Goal: Task Accomplishment & Management: Complete application form

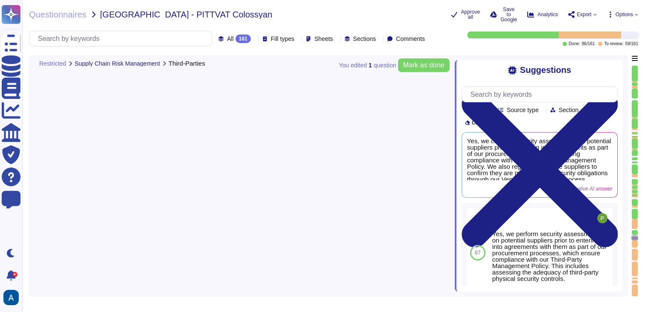
type textarea "Yes, we conduct security assessments on potential suppliers prior to entering i…"
type textarea "No, certain activities are strictly prohibited, including sharing information f…"
type textarea "No, our organization does not own and exclusively reside in all data centers us…"
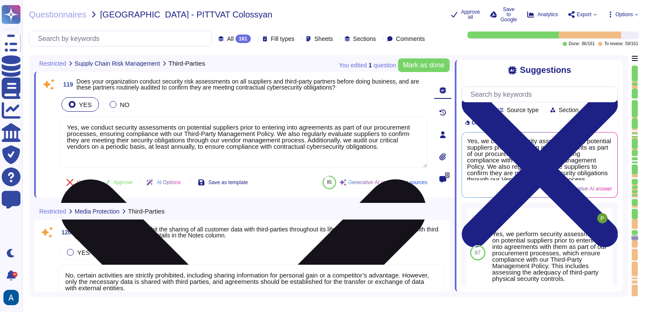
click at [311, 150] on textarea "Yes, we conduct security assessments on potential suppliers prior to entering i…" at bounding box center [244, 142] width 368 height 51
click at [309, 149] on textarea "Yes, we conduct security assessments on potential suppliers prior to entering i…" at bounding box center [244, 142] width 368 height 51
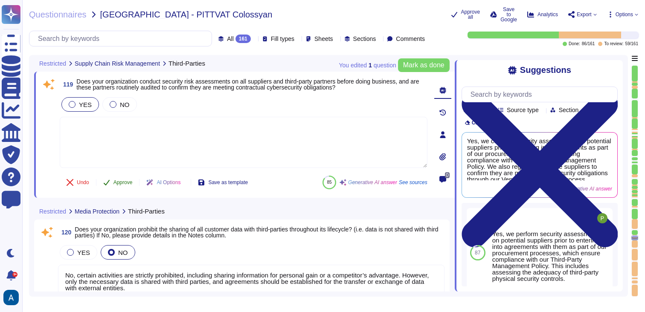
click at [131, 177] on button "Approve" at bounding box center [117, 182] width 43 height 17
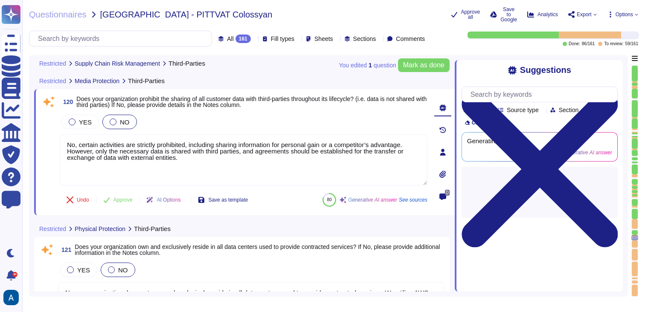
type textarea "Yes, our organization requires user sessions to be configured to enforce a time…"
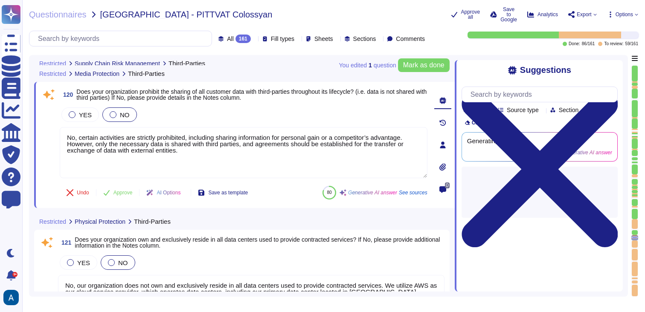
scroll to position [12126, 0]
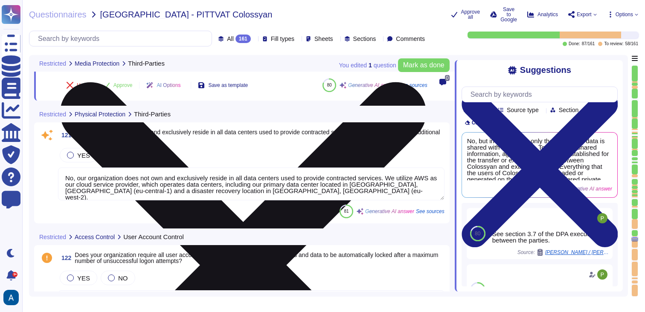
type textarea "User accounts shall be promptly disabled or removed when users leave the organi…"
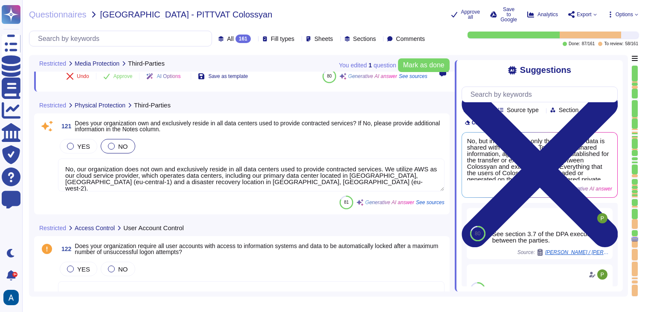
click at [159, 175] on textarea "No, our organization does not own and exclusively reside in all data centers us…" at bounding box center [251, 175] width 386 height 33
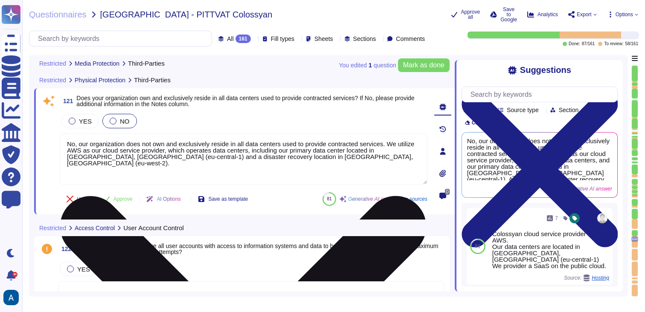
click at [162, 164] on textarea "No, our organization does not own and exclusively reside in all data centers us…" at bounding box center [244, 159] width 368 height 51
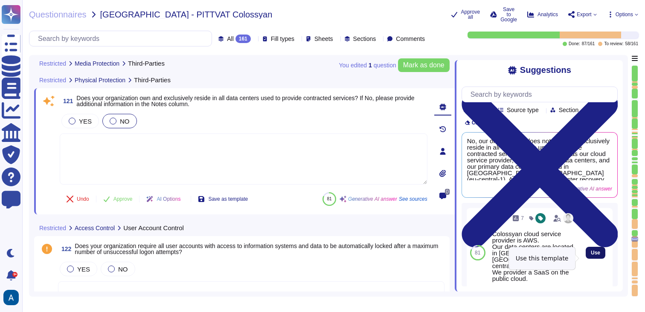
click at [598, 258] on button "Use" at bounding box center [596, 253] width 20 height 12
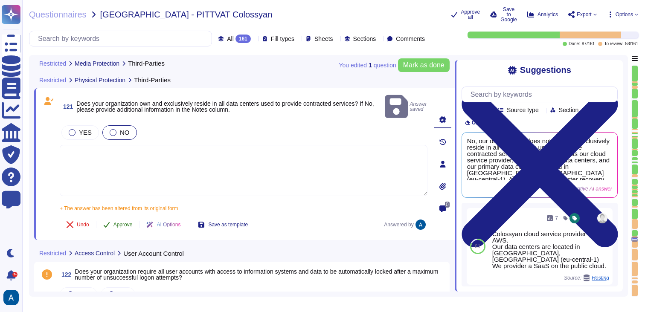
click at [121, 222] on span "Approve" at bounding box center [122, 224] width 19 height 5
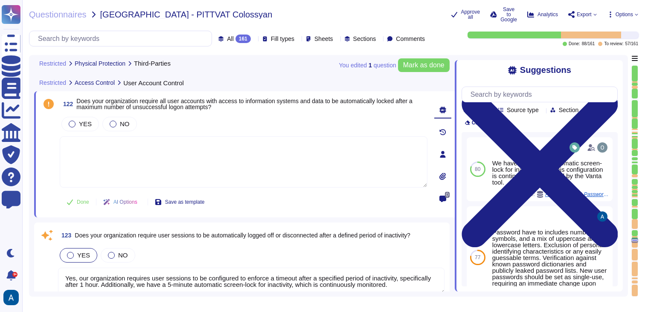
type textarea "Yes, our organization requires that all personnel, including employees and thir…"
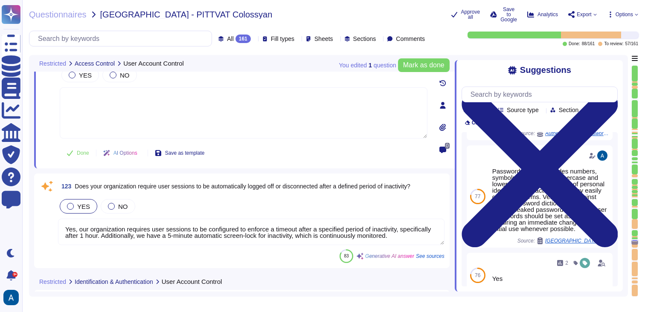
scroll to position [12408, 0]
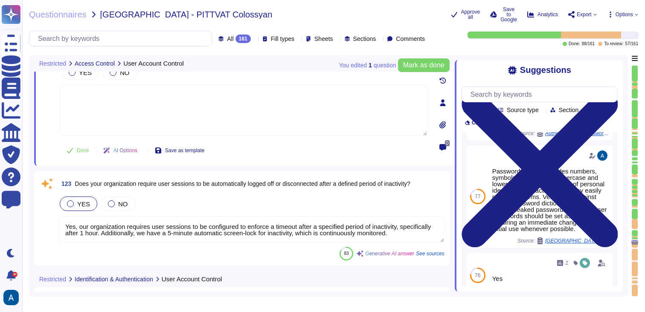
click at [279, 227] on textarea "Yes, our organization requires user sessions to be configured to enforce a time…" at bounding box center [251, 229] width 386 height 26
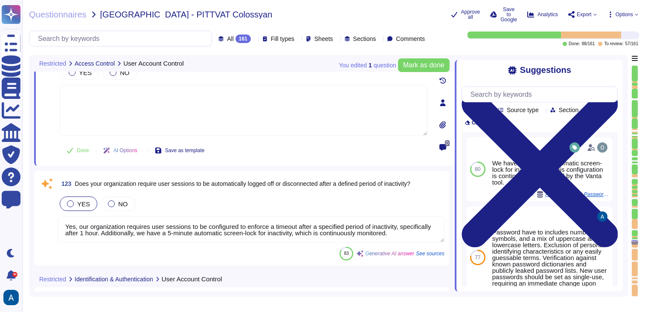
click at [279, 247] on div "83 Generative AI answer See sources" at bounding box center [251, 254] width 386 height 14
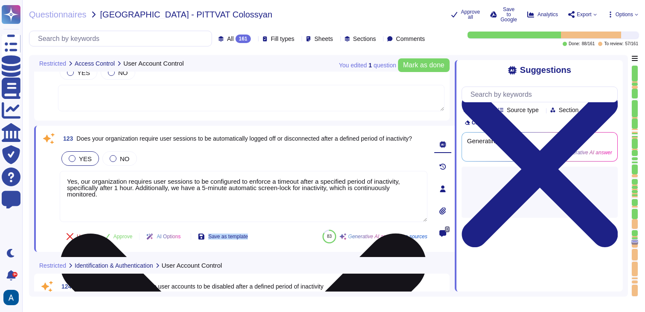
click at [279, 227] on div "Undo Approve AI Options Save as template 83 Generative AI answer See sources" at bounding box center [244, 236] width 368 height 20
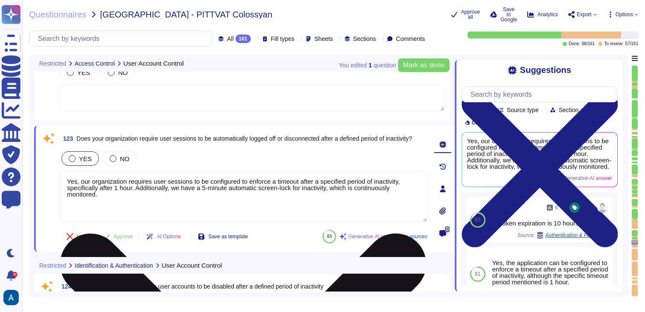
click at [301, 189] on textarea "Yes, our organization requires user sessions to be configured to enforce a time…" at bounding box center [244, 196] width 368 height 51
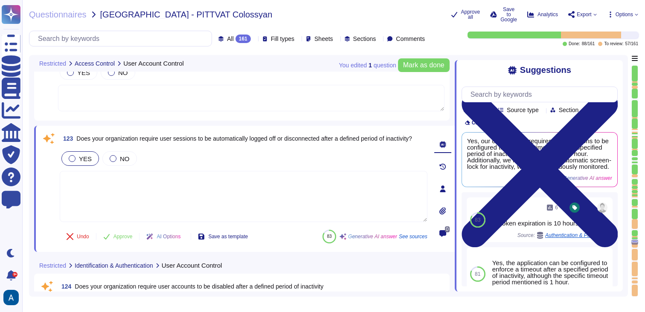
scroll to position [12443, 0]
type textarea "Yes, our organization prohibits the reuse of user IDs. User IDs shall not be re…"
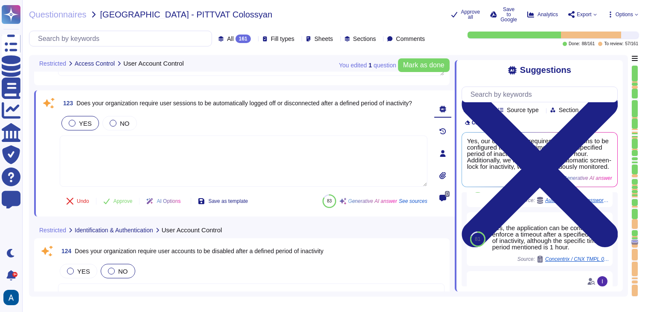
scroll to position [42, 0]
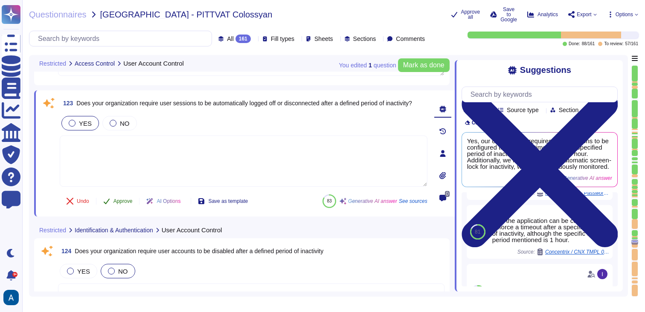
click at [117, 203] on span "Approve" at bounding box center [122, 201] width 19 height 5
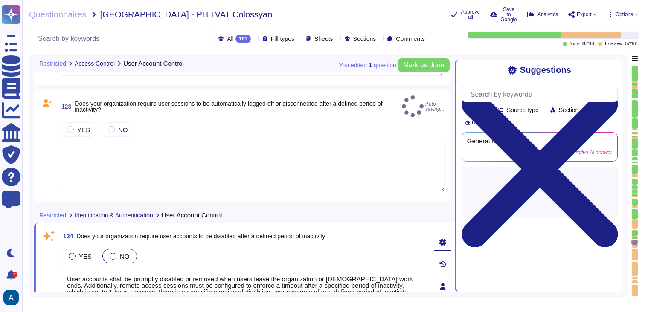
scroll to position [0, 0]
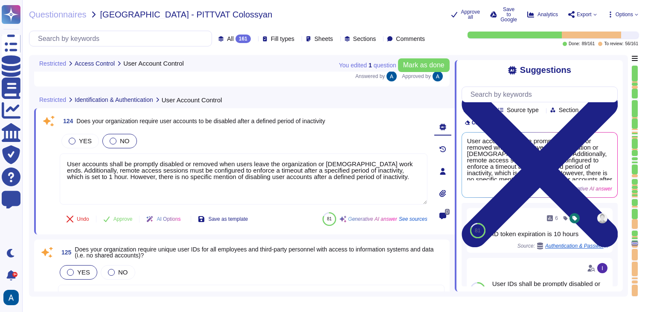
type textarea "Yes, the authentication policies apply to all personnel, including employees, c…"
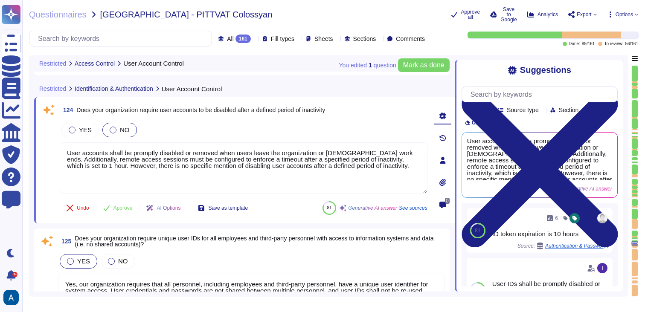
scroll to position [12589, 0]
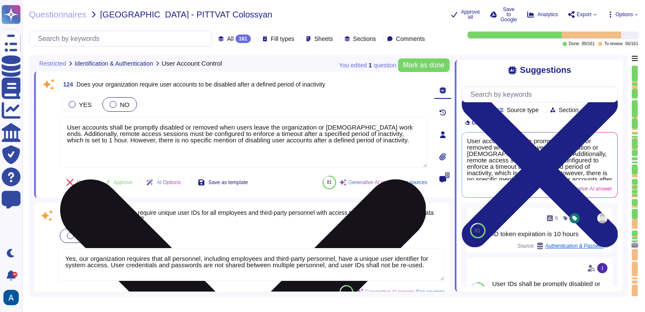
click at [210, 145] on textarea "User accounts shall be promptly disabled or removed when users leave the organi…" at bounding box center [244, 142] width 368 height 51
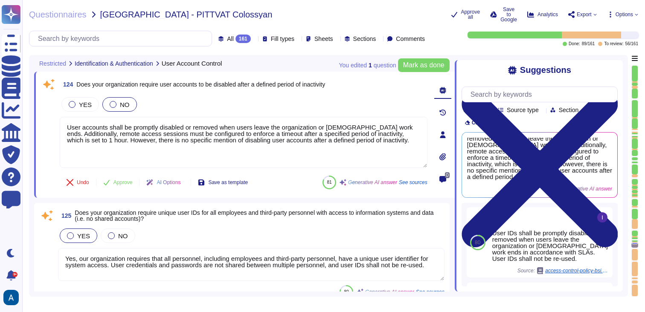
scroll to position [128, 0]
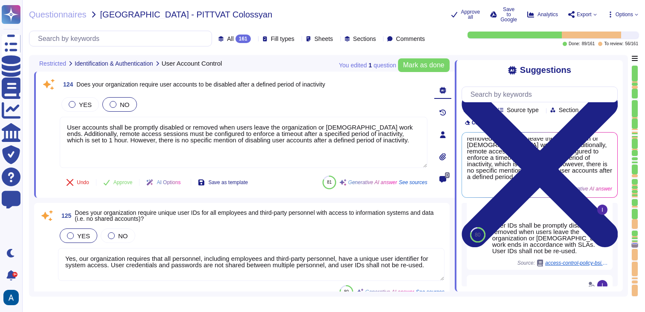
click at [287, 257] on textarea "Yes, our organization requires that all personnel, including employees and thir…" at bounding box center [251, 264] width 386 height 33
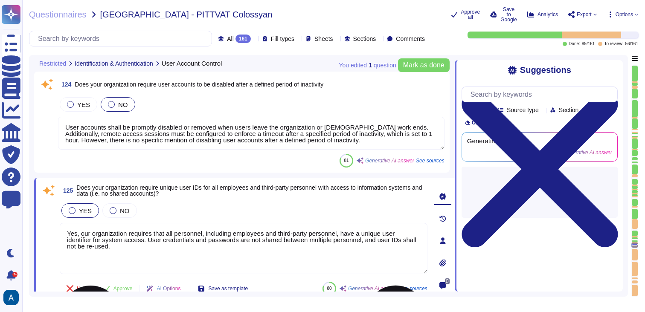
scroll to position [0, 0]
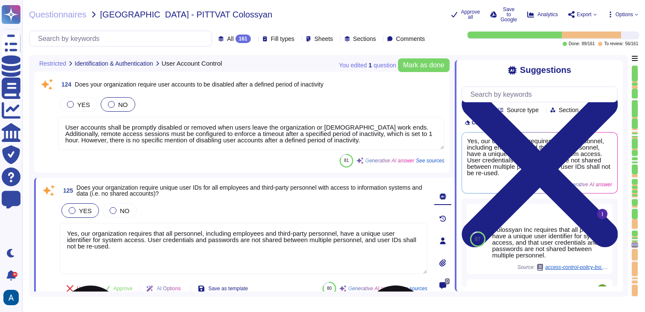
click at [274, 255] on textarea "Yes, our organization requires that all personnel, including employees and thir…" at bounding box center [244, 248] width 368 height 51
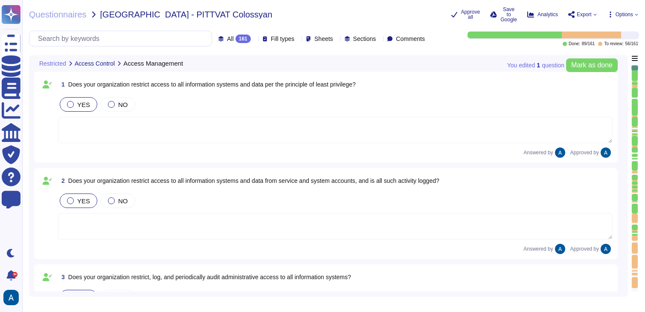
click at [635, 235] on div at bounding box center [635, 234] width 6 height 1
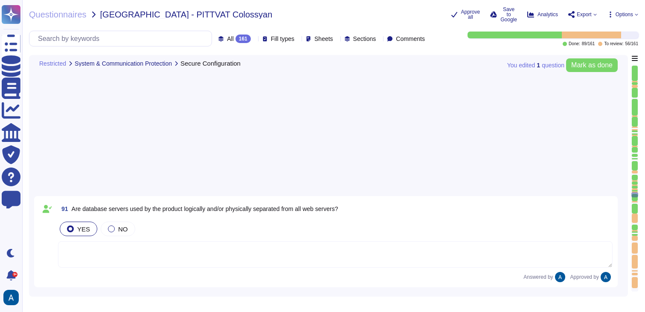
type textarea "Yes, [PERSON_NAME] complies with GDPR and holds a SOC2 Type II report. We are c…"
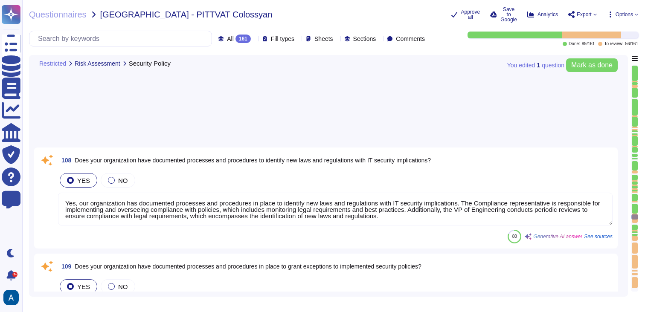
type textarea "Yes, our organization has documented processes and procedures in place to ident…"
type textarea "Yes, our organization has documented processes and procedures in place to grant…"
type textarea "Yes, we regularly perform security threat and risk assessments on critical info…"
type textarea "Yes, Colossyan Inc maintains a Risk Register and Treatment Plan, which document…"
type textarea "Yes, our organization reviews and updates documented security policies at least…"
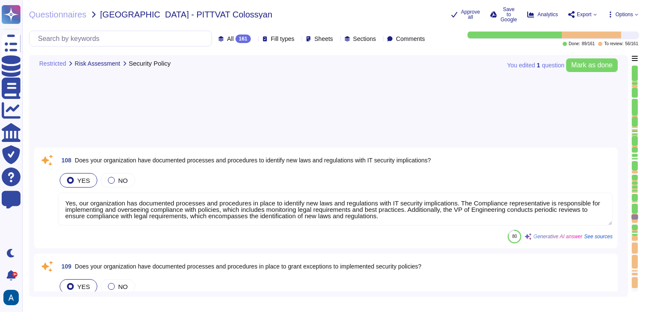
type textarea "Colossyan has a SOC2 Type II report available for customers or prospects after …"
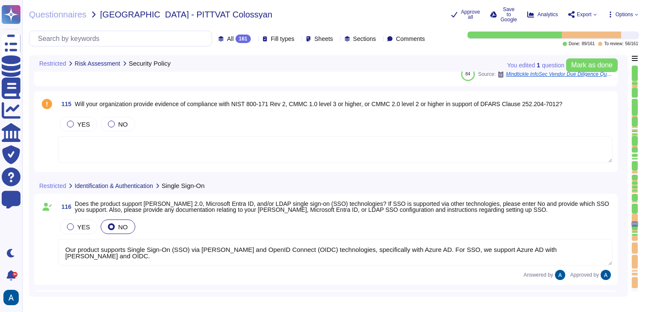
type textarea "Colossyan has a SOC2 Type II report available for customers or prospects after …"
type textarea "Our product supports Single Sign-On (SSO) via [PERSON_NAME] and OpenID Connect …"
type textarea "Yes. We support both email+password authentication, as well as SSO, with Azure …"
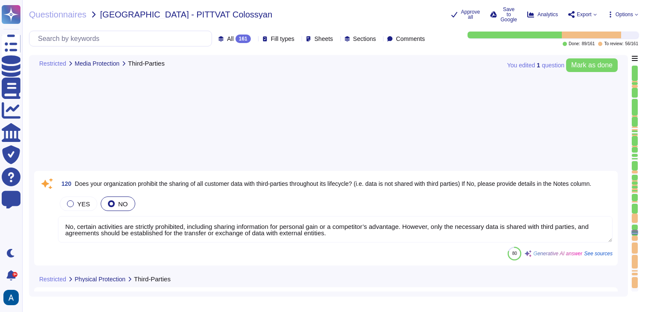
type textarea "No, certain activities are strictly prohibited, including sharing information f…"
type textarea "Colossyan cloud service provider is AWS. Our data centers are located in [GEOGR…"
type textarea "User accounts shall be promptly disabled or removed when users leave the organi…"
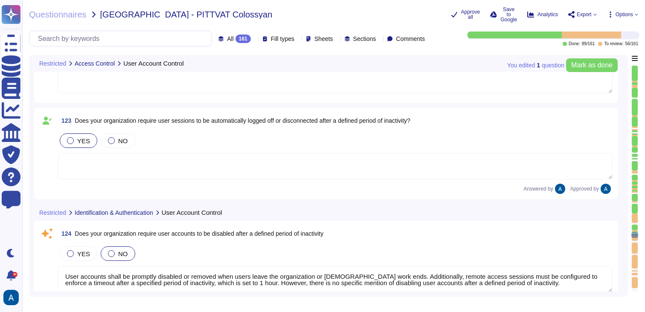
type textarea "Yes, our organization requires that all personnel, including employees and thir…"
type textarea "Yes, our organization prohibits the reuse of user IDs. User IDs shall not be re…"
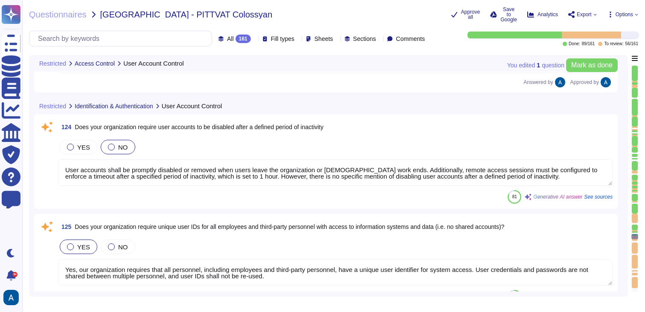
type textarea "Yes, the authentication policies apply to all personnel, including employees, c…"
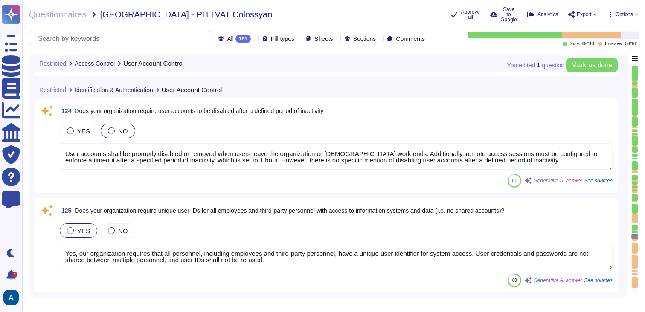
scroll to position [12441, 0]
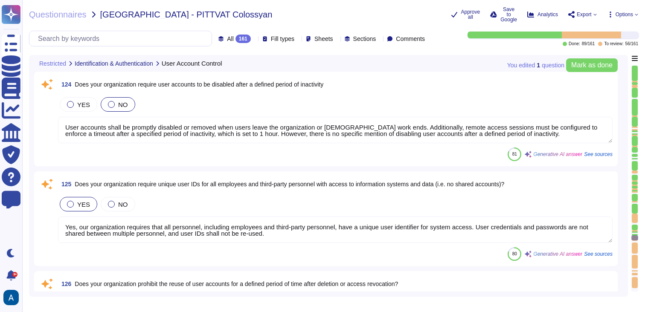
click at [369, 253] on div "80 Generative AI answer See sources" at bounding box center [335, 254] width 555 height 14
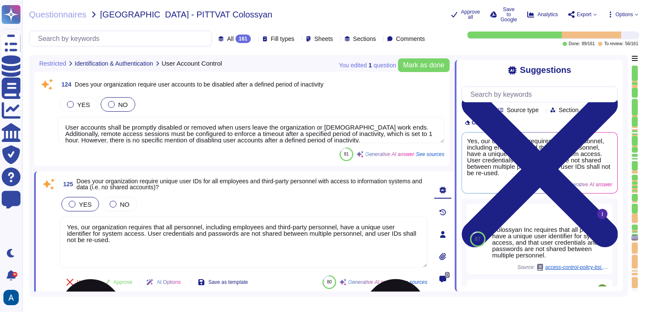
click at [373, 243] on textarea "Yes, our organization requires that all personnel, including employees and thir…" at bounding box center [244, 242] width 368 height 51
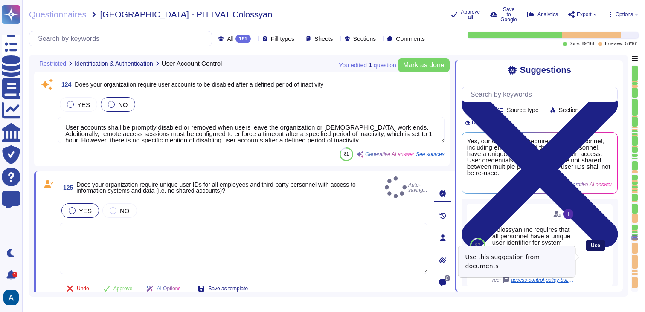
click at [591, 248] on span "Use" at bounding box center [595, 245] width 9 height 5
type textarea "Colossyan Inc requires that all personnel have a unique user identifier for sys…"
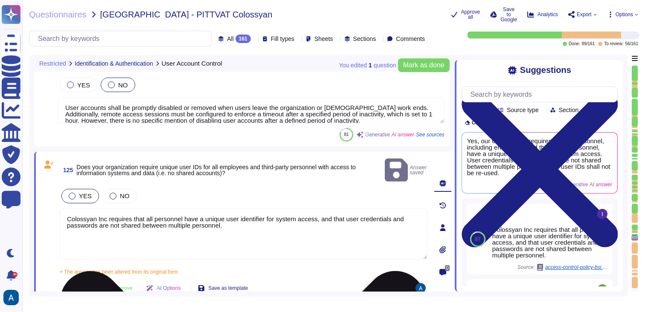
scroll to position [12471, 0]
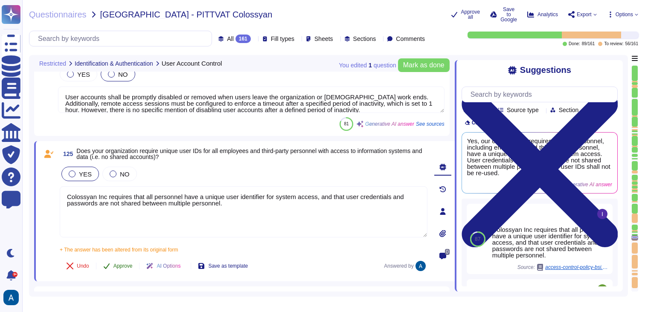
click at [130, 267] on span "Approve" at bounding box center [122, 266] width 19 height 5
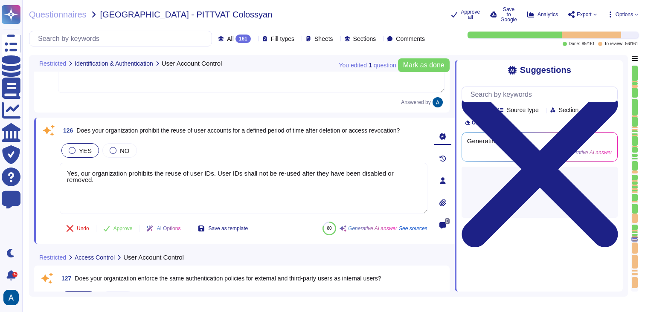
type textarea "Yes, the application can be configured to enforce a timeout after a specified p…"
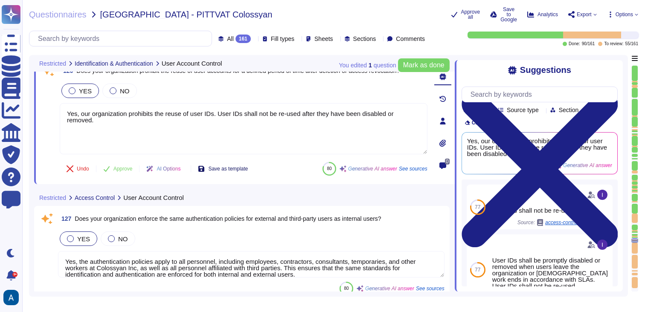
type textarea "ID token expiration is 10 hours"
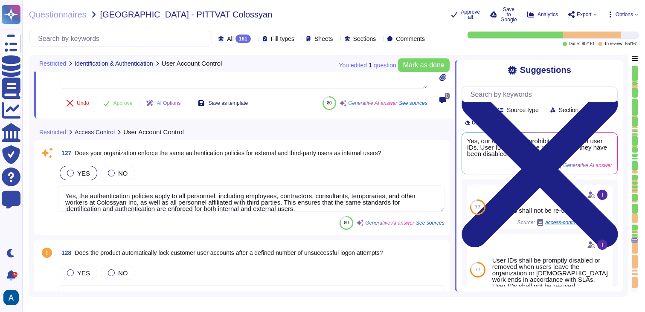
scroll to position [12741, 0]
click at [256, 209] on textarea "Yes, the authentication policies apply to all personnel, including employees, c…" at bounding box center [251, 198] width 386 height 26
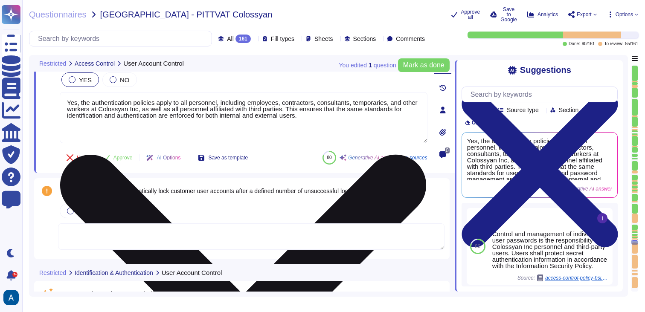
scroll to position [12791, 0]
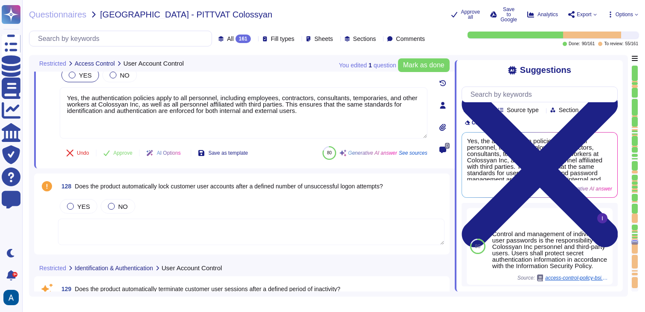
click at [249, 225] on textarea at bounding box center [251, 232] width 386 height 26
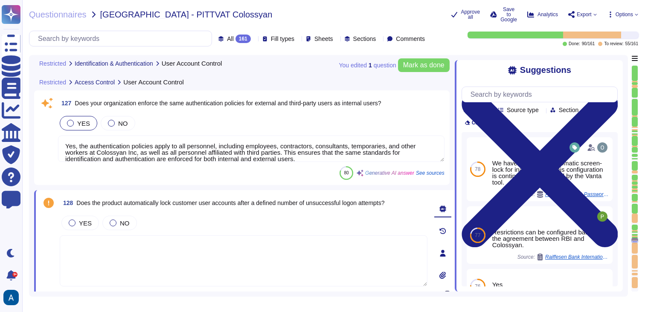
type textarea "Colossyan Inc requires that all personnel have a unique user identifier for sys…"
type textarea "Yes, our organization prohibits the reuse of user IDs. User IDs shall not be re…"
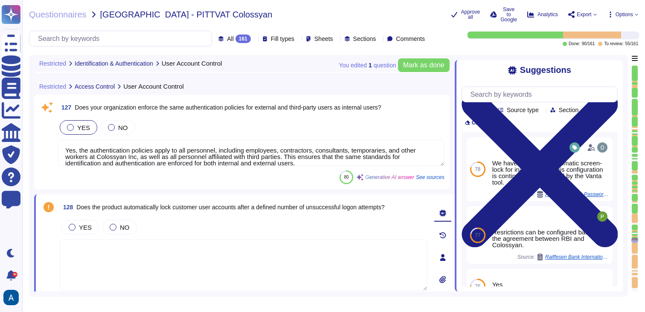
scroll to position [12726, 0]
click at [265, 171] on div "80 Generative AI answer See sources" at bounding box center [251, 177] width 386 height 14
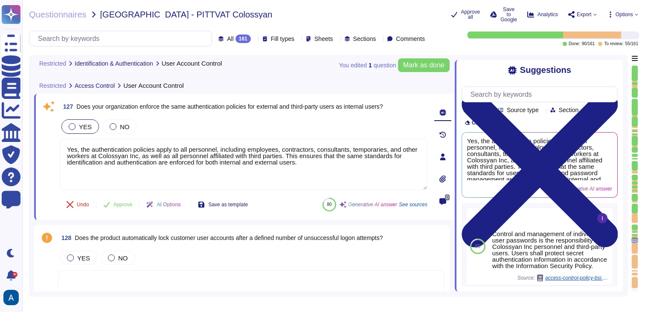
click at [265, 171] on textarea "Yes, the authentication policies apply to all personnel, including employees, c…" at bounding box center [244, 164] width 368 height 51
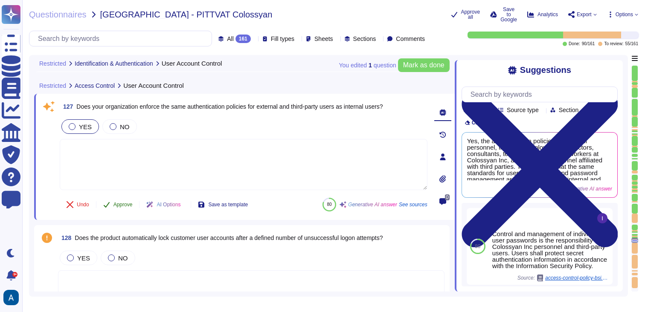
click at [133, 203] on span "Approve" at bounding box center [122, 204] width 19 height 5
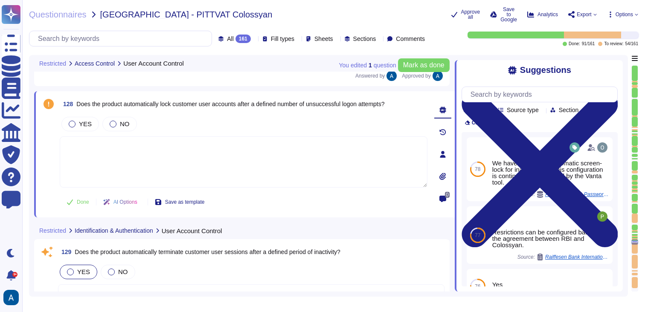
type textarea "Yes, our organization has established, approved, and reviewed vulnerability man…"
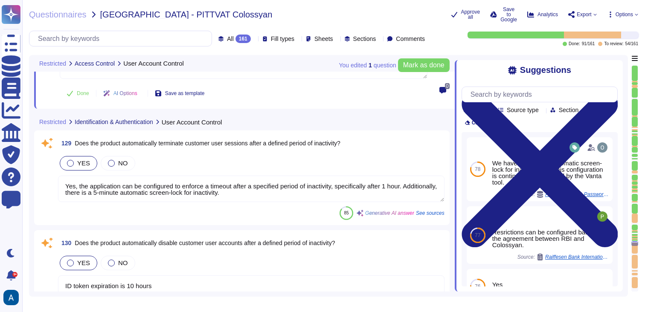
scroll to position [12967, 0]
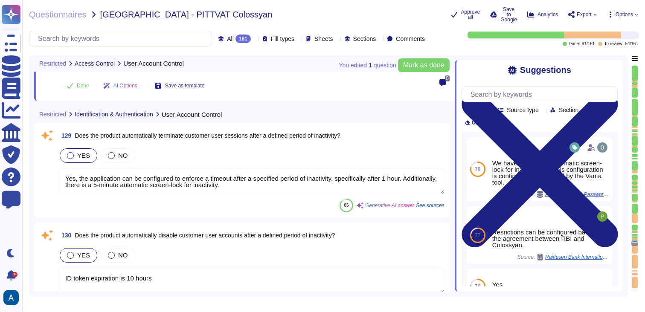
type textarea "Yes, our organization remediates vulnerabilities in information systems based o…"
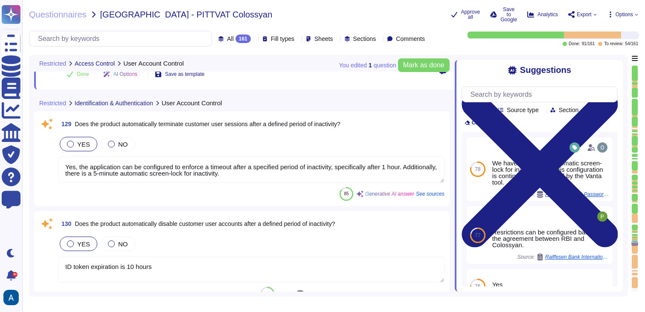
click at [207, 270] on textarea "ID token expiration is 10 hours" at bounding box center [251, 269] width 386 height 26
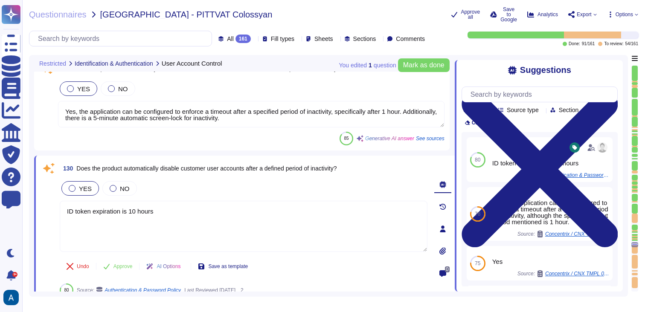
click at [211, 116] on textarea "Yes, the application can be configured to enforce a timeout after a specified p…" at bounding box center [251, 114] width 386 height 26
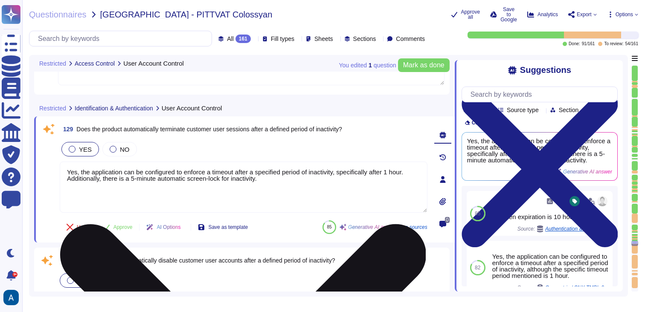
scroll to position [12893, 0]
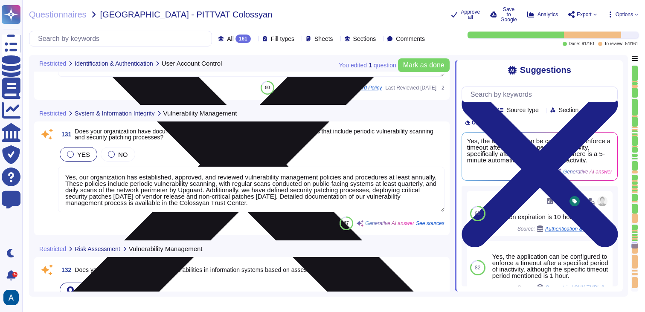
type textarea "Yes, our organization remediates vulnerabilities in information systems based o…"
type textarea "Our vulnerability management process is available in Colossyan Trust Center (we…"
type textarea "Yes, our organization routinely performs external vulnerability scans through y…"
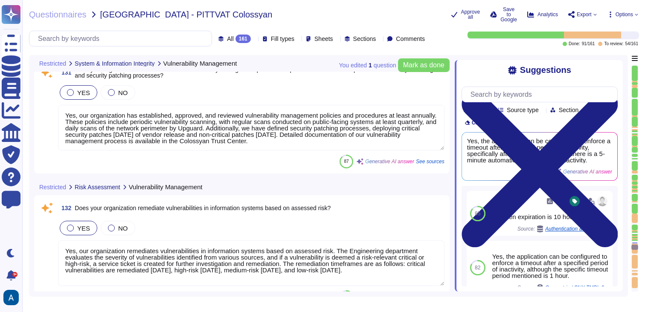
scroll to position [1, 0]
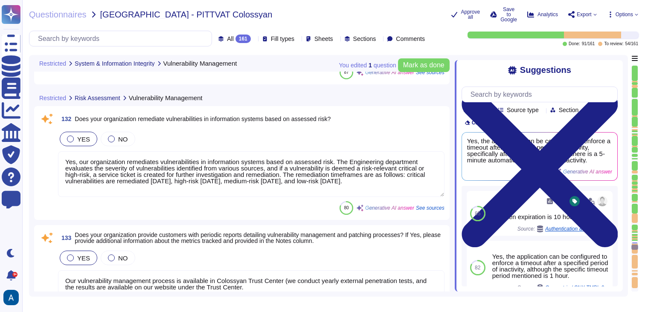
type textarea "Yes, our organization scans application code prior to deployment, and we have a…"
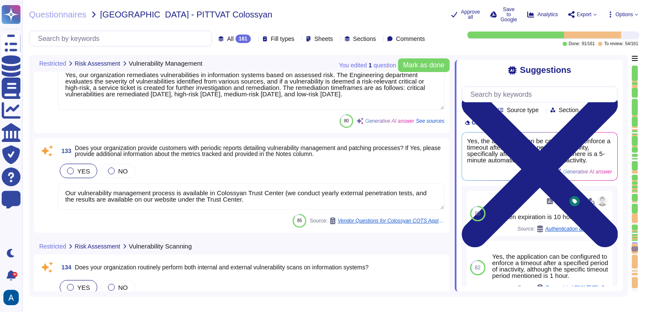
type textarea "Colossyan employs a comprehensive approach to security and event monitoring and…"
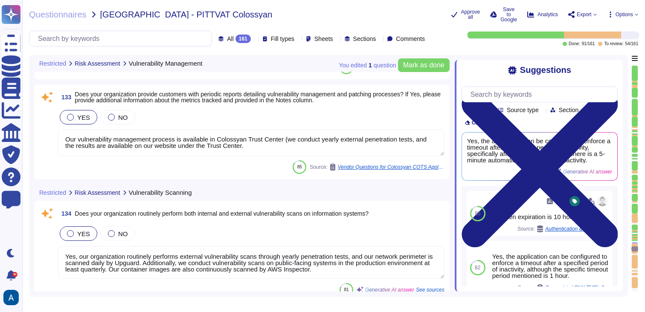
scroll to position [13408, 0]
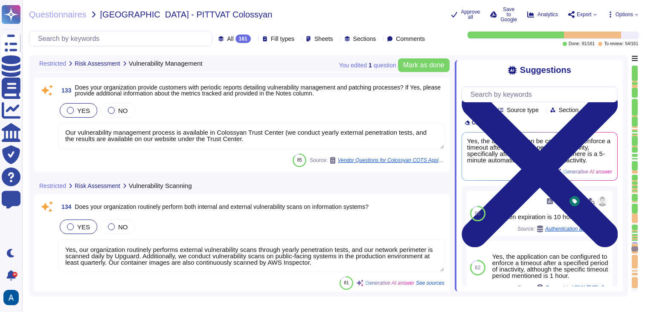
click at [194, 256] on textarea "Yes, our organization routinely performs external vulnerability scans through y…" at bounding box center [251, 255] width 386 height 33
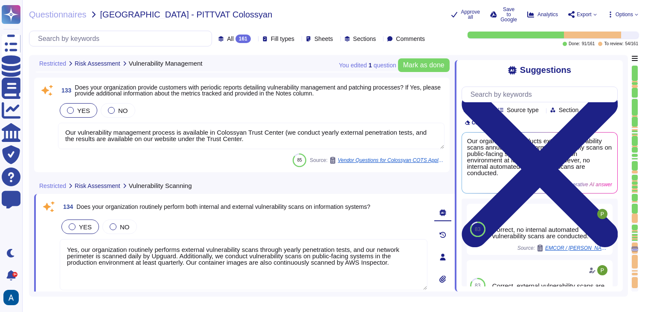
click at [266, 254] on textarea "Yes, our organization routinely performs external vulnerability scans through y…" at bounding box center [244, 264] width 368 height 51
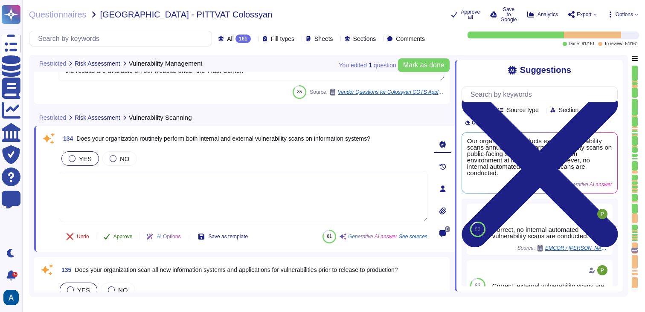
click at [119, 231] on button "Approve" at bounding box center [117, 236] width 43 height 17
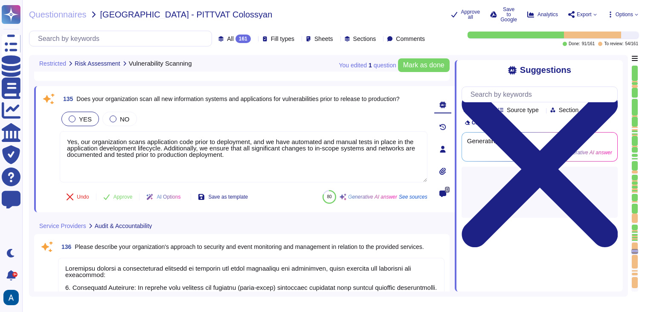
scroll to position [13625, 0]
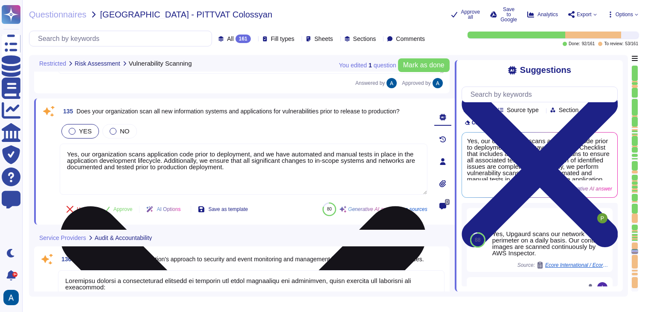
click at [181, 159] on textarea "Yes, our organization scans application code prior to deployment, and we have a…" at bounding box center [244, 169] width 368 height 51
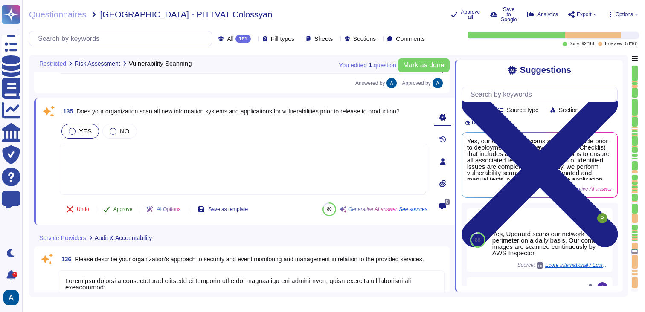
click at [132, 201] on button "Approve" at bounding box center [117, 209] width 43 height 17
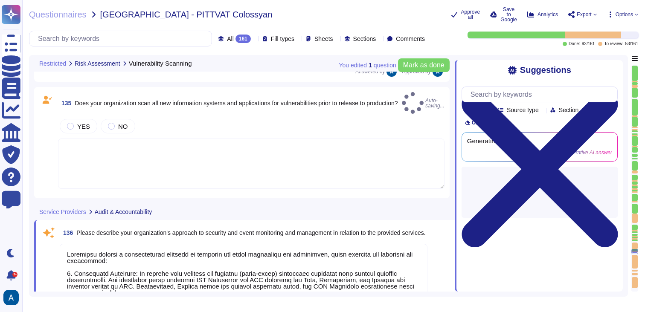
type textarea "Yes, our organization scans application code prior to deployment, and we have a…"
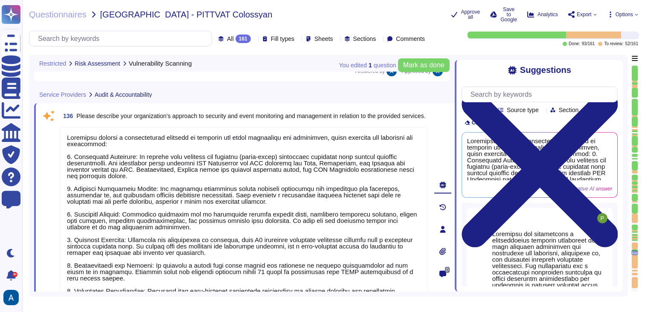
scroll to position [13750, 0]
type textarea "Colossyan is committed to high availability and disaster recovery through a str…"
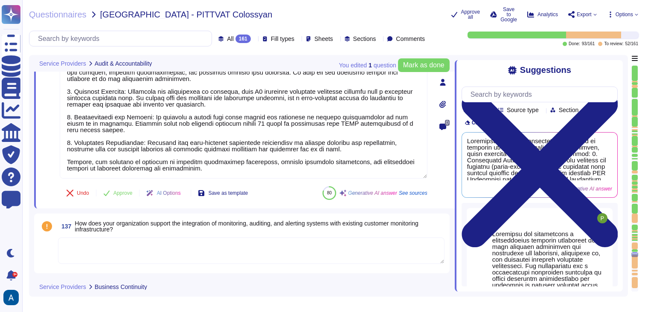
scroll to position [13902, 0]
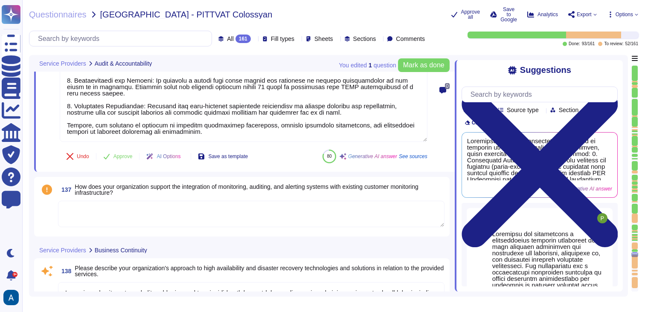
click at [204, 226] on textarea at bounding box center [251, 214] width 386 height 26
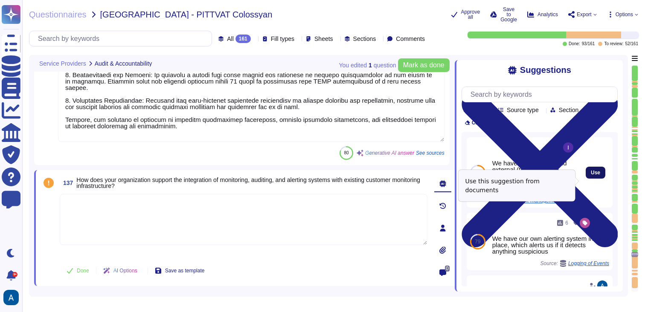
click at [593, 175] on span "Use" at bounding box center [595, 172] width 9 height 5
type textarea "We have both internal and external (third-party) monitoring solutions in place …"
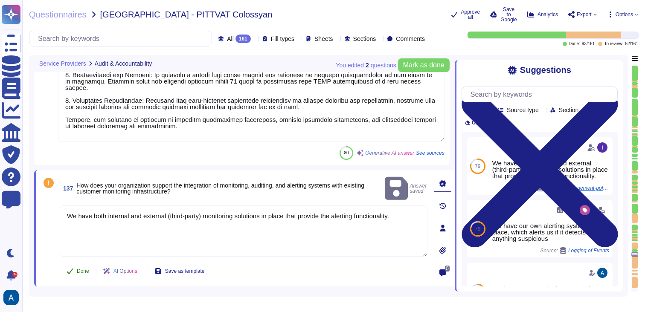
click at [86, 274] on button "Done" at bounding box center [78, 271] width 36 height 17
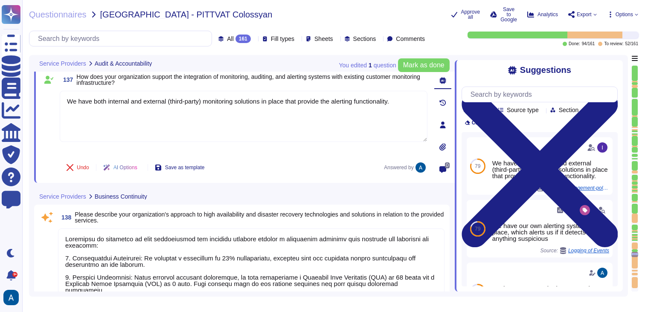
scroll to position [1, 0]
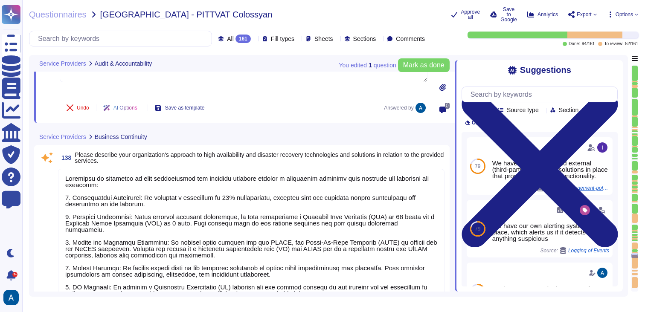
type textarea "Colossyan delivers backup and restoration services through established processe…"
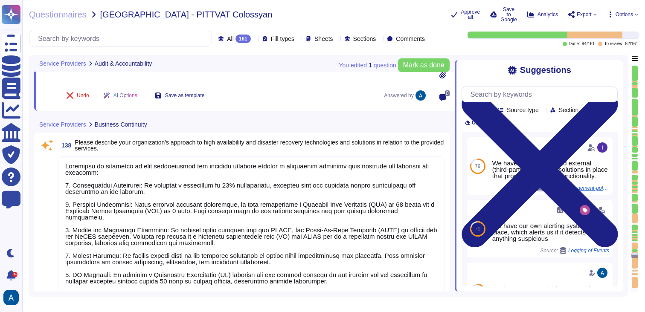
scroll to position [14082, 0]
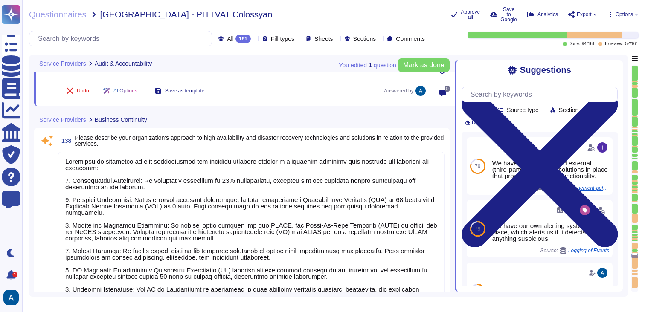
click at [189, 253] on textarea at bounding box center [251, 267] width 386 height 231
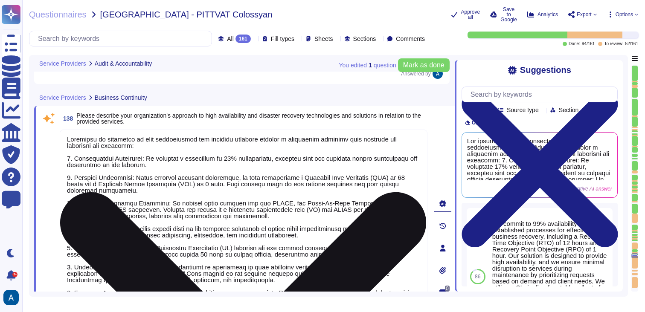
scroll to position [0, 0]
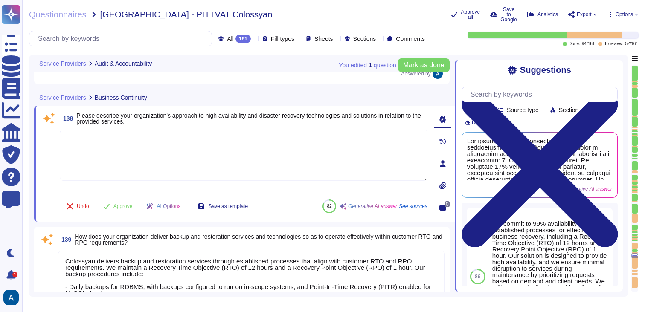
type textarea "VP of Engineering is authorized to make decisions on failover, resourcing, and …"
type textarea "Our organization follows a structured change management approach as outlined in…"
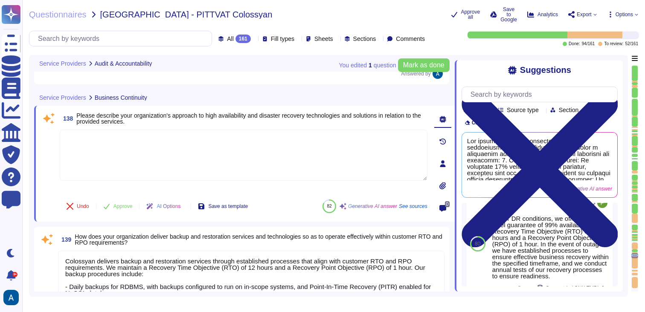
scroll to position [335, 0]
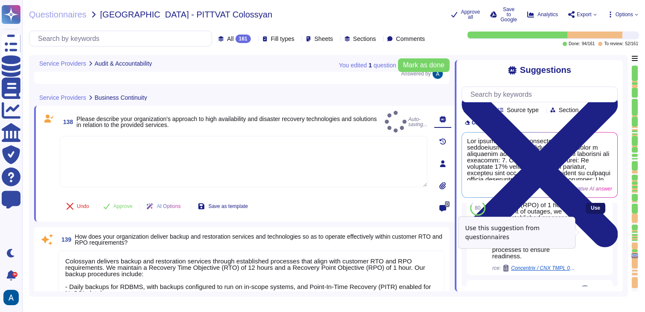
click at [591, 211] on span "Use" at bounding box center [595, 208] width 9 height 5
type textarea "Under DR conditions, we offer a service-level guarantee of 99% availability, wi…"
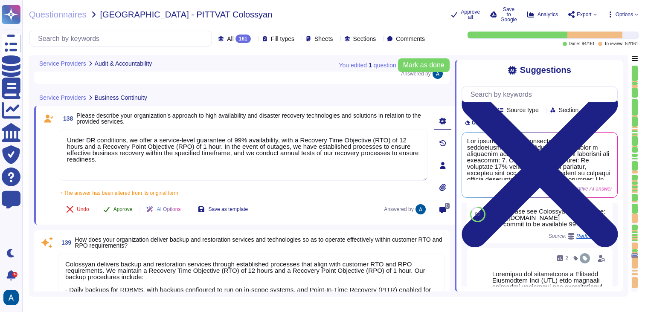
click at [126, 208] on span "Approve" at bounding box center [122, 209] width 19 height 5
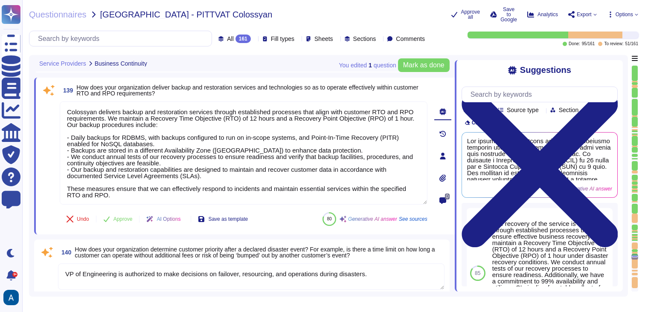
scroll to position [14200, 0]
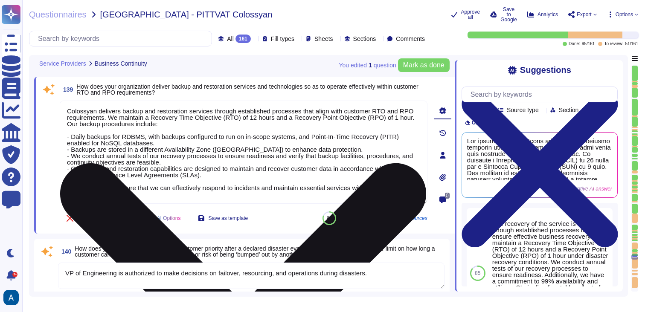
click at [174, 145] on textarea "Colossyan delivers backup and restoration services through established processe…" at bounding box center [244, 152] width 368 height 103
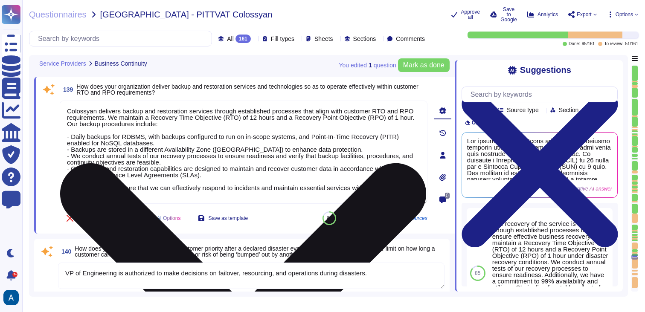
click at [174, 145] on textarea "Colossyan delivers backup and restoration services through established processe…" at bounding box center [244, 152] width 368 height 103
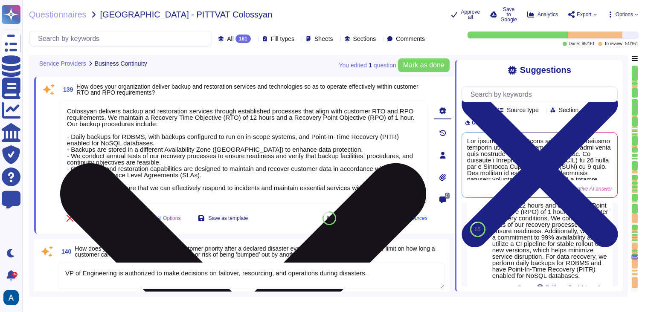
scroll to position [38, 0]
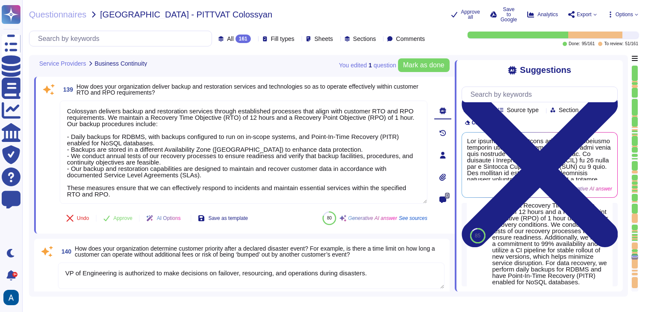
drag, startPoint x: 306, startPoint y: 201, endPoint x: 84, endPoint y: 87, distance: 249.3
click at [84, 87] on div "139 How does your organization deliver backup and restoration services and tech…" at bounding box center [234, 155] width 386 height 147
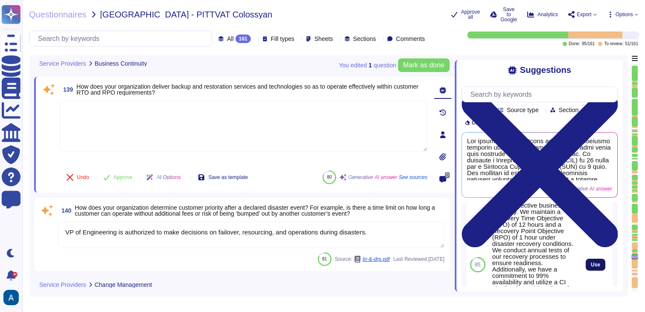
scroll to position [67, 0]
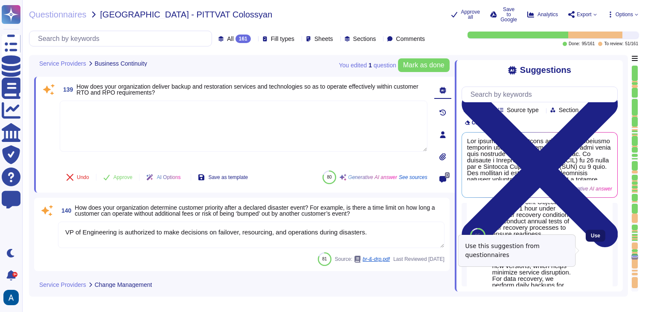
click at [594, 242] on button "Use" at bounding box center [596, 236] width 20 height 12
type textarea "The recovery of the service is organized through established processes that ens…"
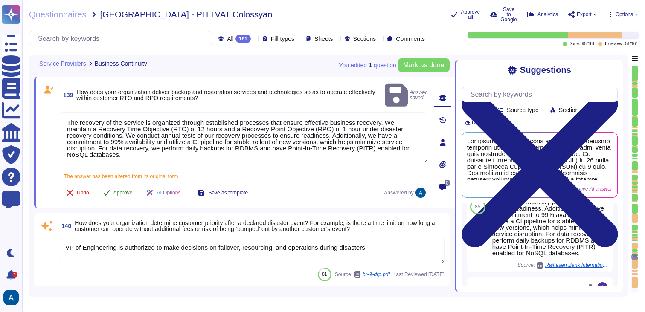
click at [132, 190] on span "Approve" at bounding box center [122, 192] width 19 height 5
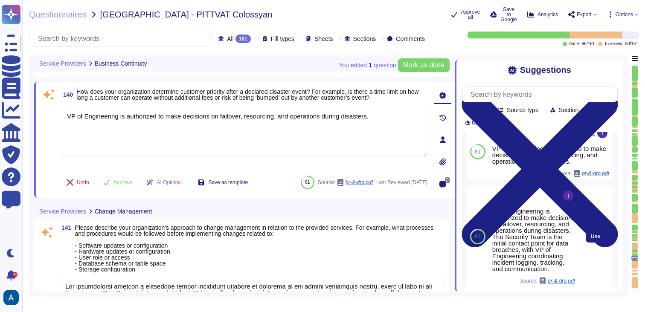
scroll to position [17, 0]
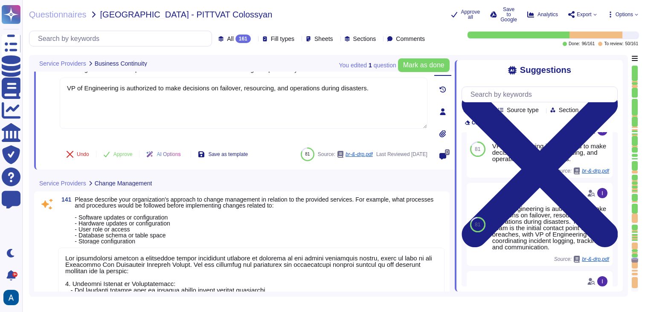
type textarea "Upon request"
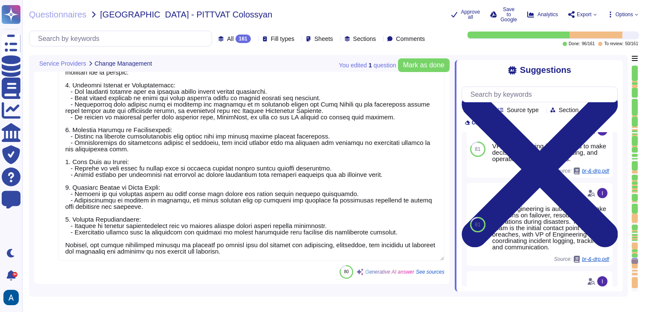
scroll to position [14530, 0]
type textarea "Our organization does not outsource any security functions to third-party provi…"
type textarea "Our organization provides verification of secure data removal through the issua…"
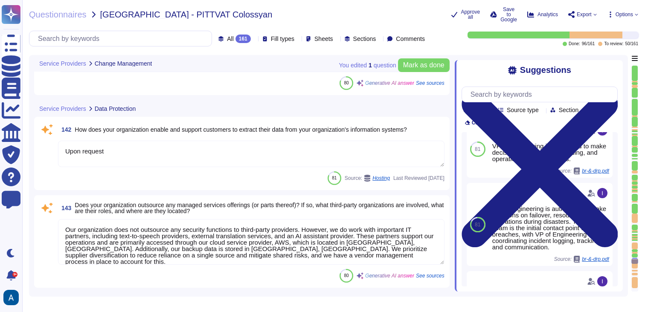
scroll to position [1, 0]
type textarea "We collect and store various types of data, including: 1. Media Files: These in…"
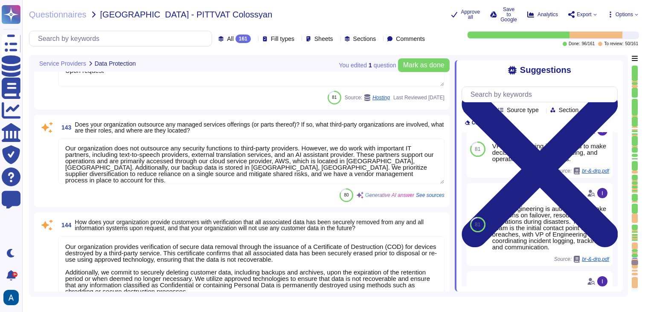
scroll to position [15096, 0]
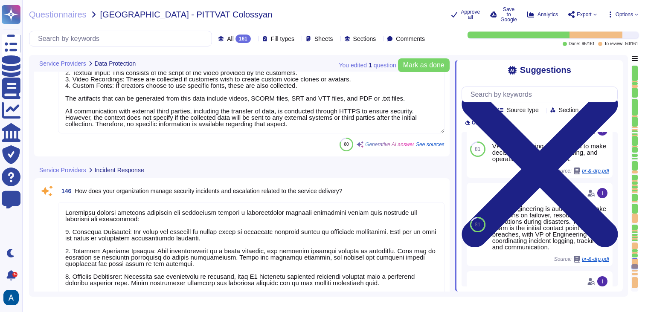
type textarea "[PERSON_NAME] manages security incidents and escalation through a comprehensive…"
type textarea "Detection and Prevention of Attacks: - We utilize a combination of internal and…"
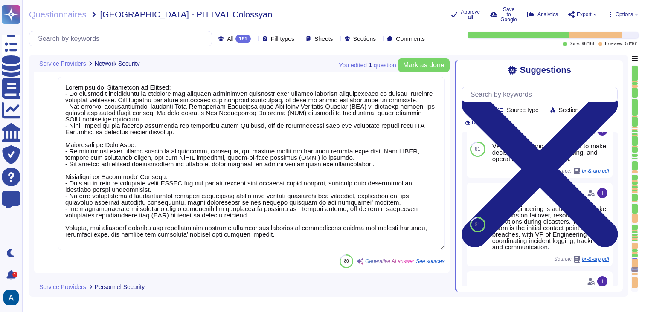
scroll to position [15459, 0]
type textarea "Services are provided from [GEOGRAPHIC_DATA] ([GEOGRAPHIC_DATA]) and the [GEOGR…"
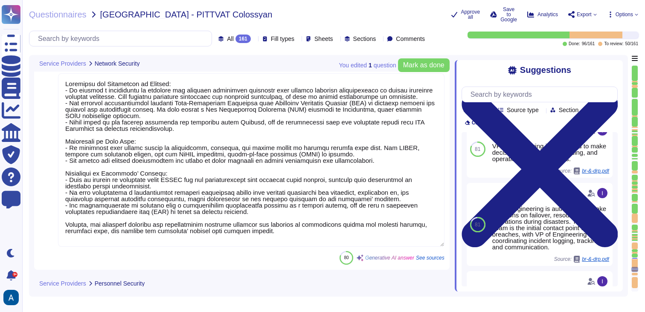
scroll to position [1, 0]
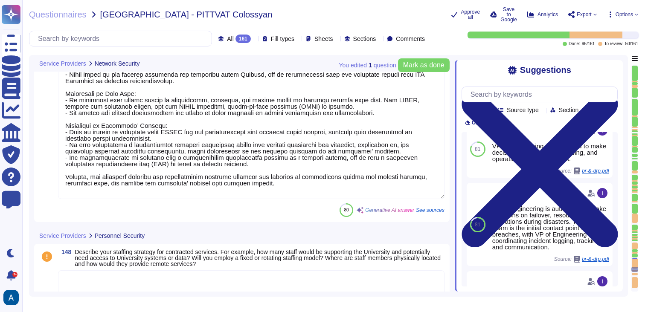
type textarea "We commit to be available 99%+"
type textarea "Our organization implements secure remote access standards through several meas…"
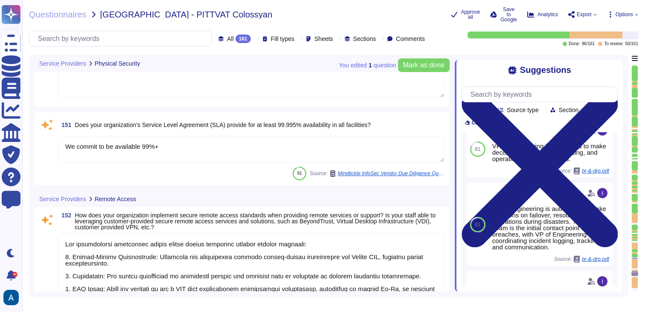
scroll to position [15877, 0]
click at [287, 147] on textarea "We commit to be available 99%+" at bounding box center [251, 149] width 386 height 26
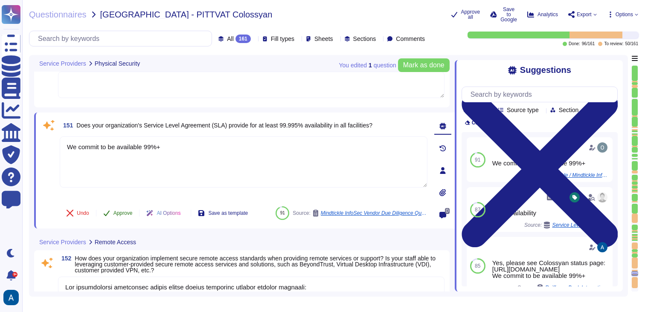
click at [131, 206] on button "Approve" at bounding box center [117, 213] width 43 height 17
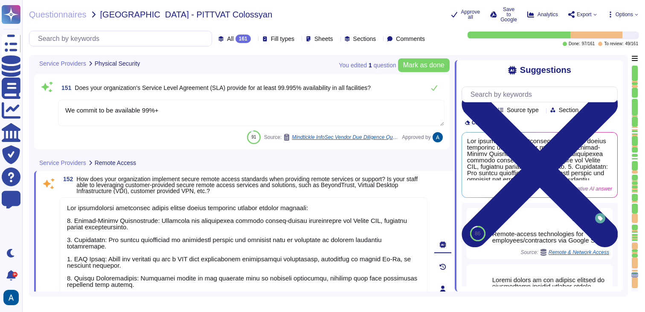
type textarea "Our organization ensures that staff providing remote services are using secure …"
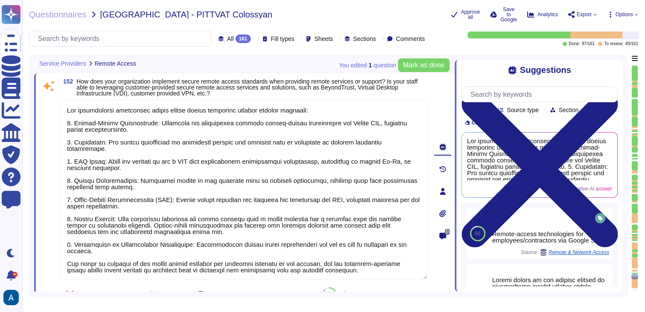
scroll to position [16004, 0]
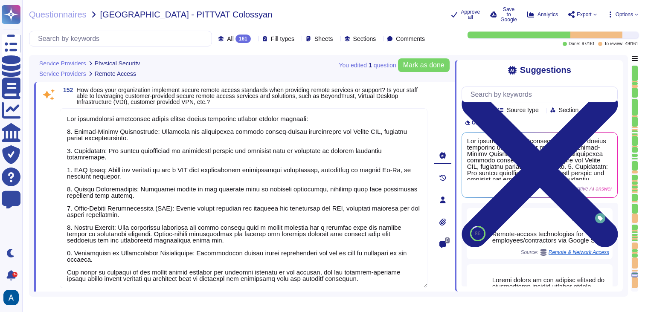
type textarea "We commit to be available 99%+"
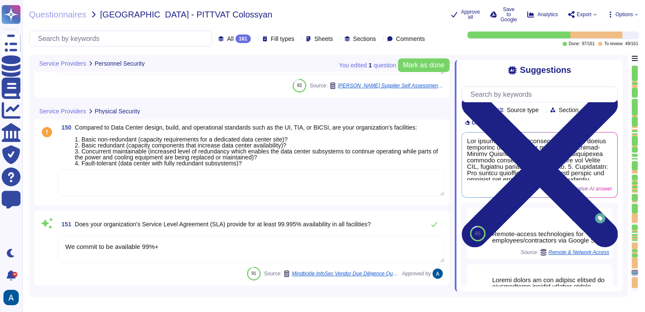
type textarea "Services are provided from [GEOGRAPHIC_DATA] ([GEOGRAPHIC_DATA]) and the [GEOGR…"
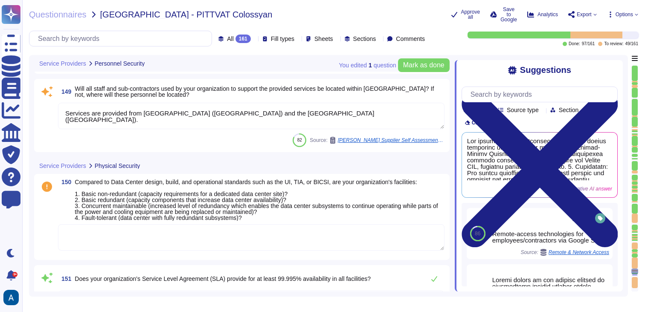
scroll to position [15736, 0]
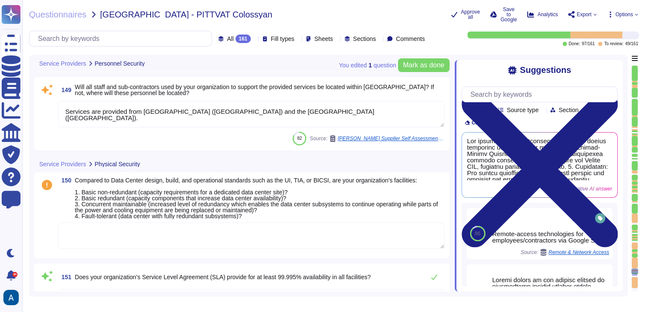
click at [248, 235] on textarea at bounding box center [251, 236] width 386 height 26
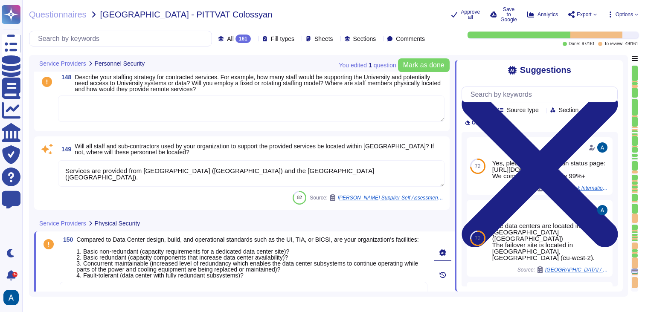
scroll to position [15677, 0]
click at [268, 164] on textarea "Services are provided from [GEOGRAPHIC_DATA] ([GEOGRAPHIC_DATA]) and the [GEOGR…" at bounding box center [251, 173] width 386 height 26
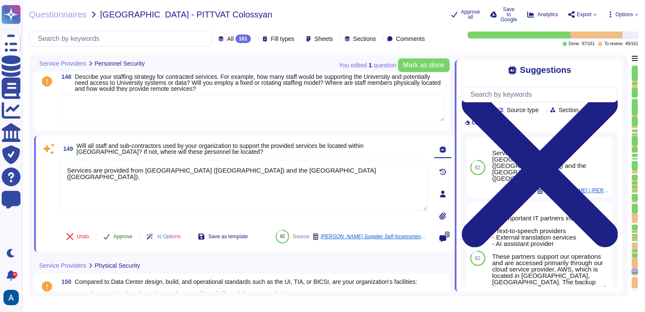
click at [122, 234] on span "Approve" at bounding box center [122, 236] width 19 height 5
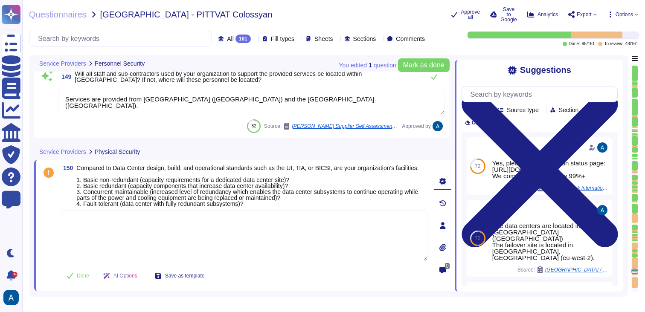
type textarea "Services are provided from [GEOGRAPHIC_DATA] ([GEOGRAPHIC_DATA]) and the [GEOGR…"
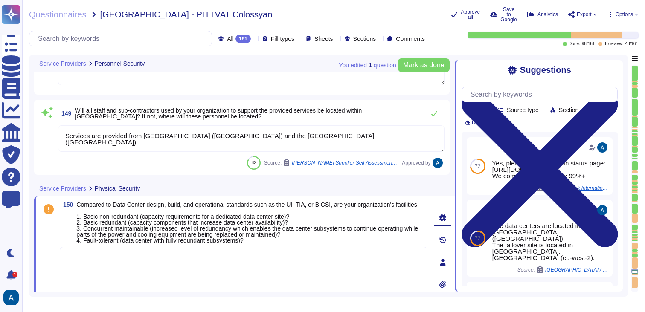
scroll to position [15715, 0]
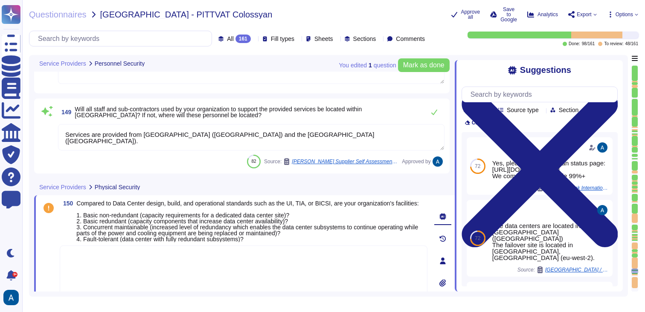
click at [187, 134] on textarea "Services are provided from [GEOGRAPHIC_DATA] ([GEOGRAPHIC_DATA]) and the [GEOGR…" at bounding box center [251, 137] width 386 height 26
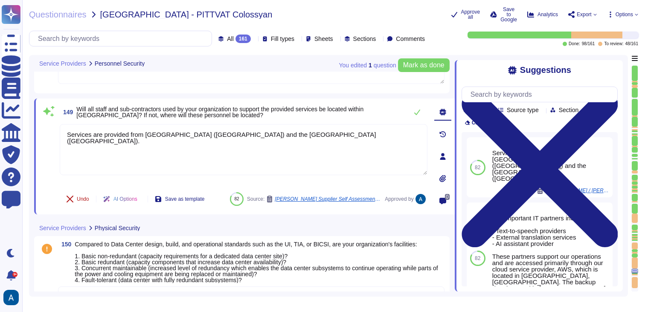
click at [82, 197] on span "Undo" at bounding box center [83, 199] width 12 height 5
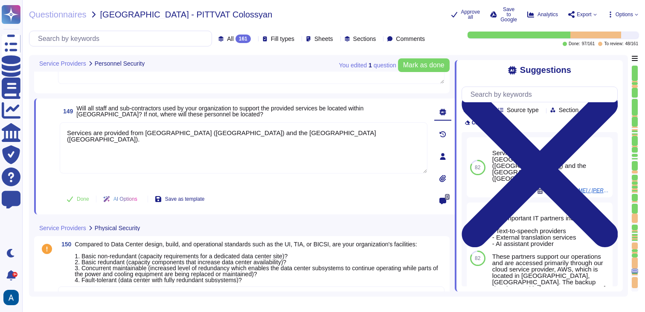
drag, startPoint x: 287, startPoint y: 142, endPoint x: 60, endPoint y: 119, distance: 228.9
click at [60, 119] on div "149 Will all staff and sub-contractors used by your organization to support the…" at bounding box center [234, 157] width 386 height 106
click at [231, 171] on textarea at bounding box center [244, 147] width 368 height 51
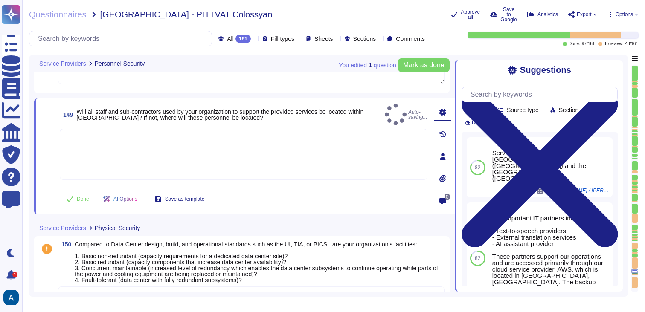
click at [250, 187] on div "149 Will all staff and sub-contractors used by your organization to support the…" at bounding box center [234, 157] width 386 height 106
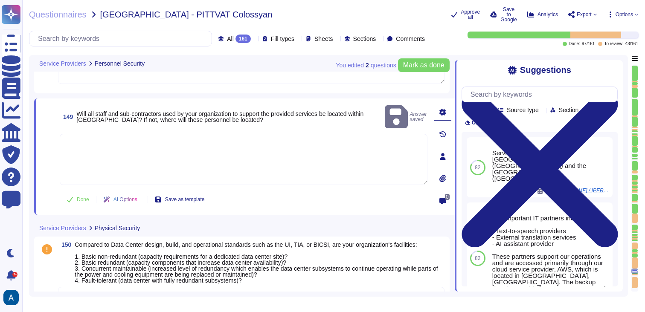
click at [359, 134] on textarea at bounding box center [244, 159] width 368 height 51
paste textarea "[URL][DOMAIN_NAME]"
type textarea "[URL][DOMAIN_NAME]"
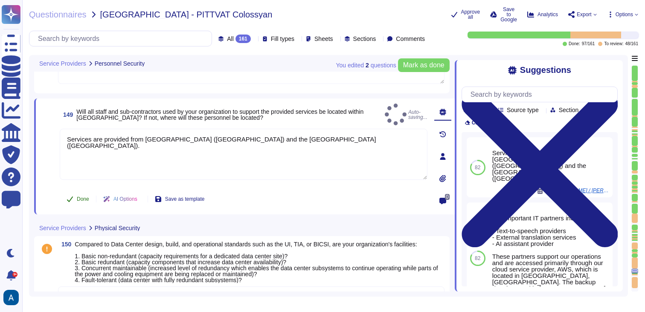
type textarea "Services are provided from [GEOGRAPHIC_DATA] ([GEOGRAPHIC_DATA]) and the [GEOGR…"
click at [79, 199] on span "Done" at bounding box center [83, 199] width 12 height 5
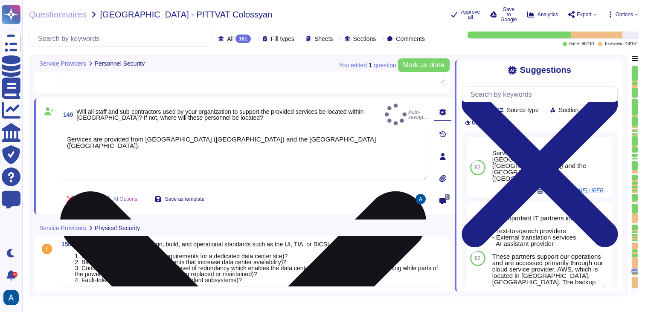
click at [118, 150] on textarea "Services are provided from [GEOGRAPHIC_DATA] ([GEOGRAPHIC_DATA]) and the [GEOGR…" at bounding box center [244, 154] width 368 height 51
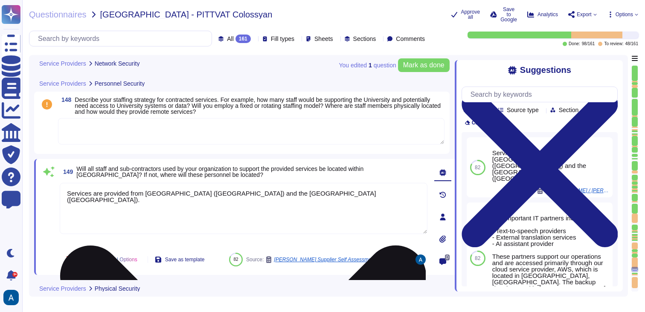
type textarea "Detection and Prevention of Attacks: - We utilize a combination of internal and…"
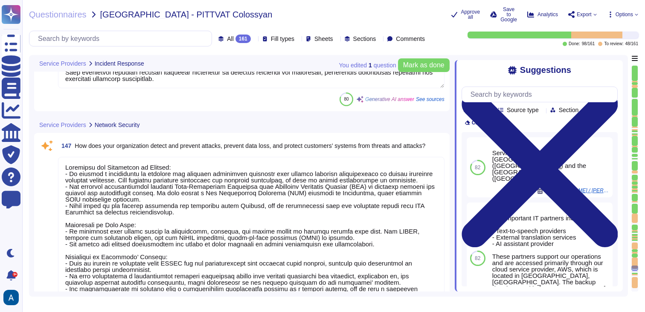
type textarea "[PERSON_NAME] manages security incidents and escalation through a comprehensive…"
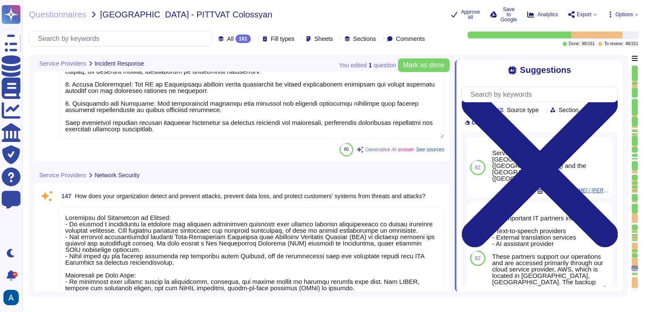
scroll to position [15461, 0]
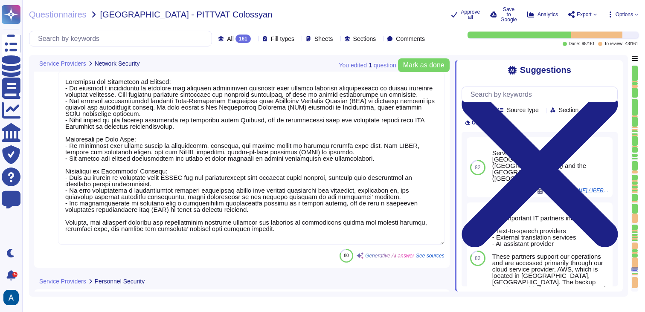
type textarea "Services are provided from [GEOGRAPHIC_DATA] ([GEOGRAPHIC_DATA]) and the [GEOGR…"
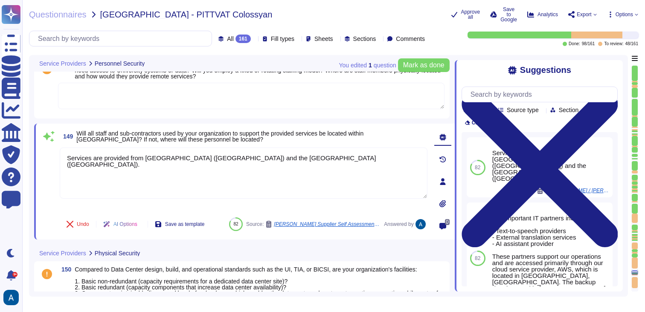
type textarea "We commit to be available 99%+"
type textarea "Our organization implements secure remote access standards through several meas…"
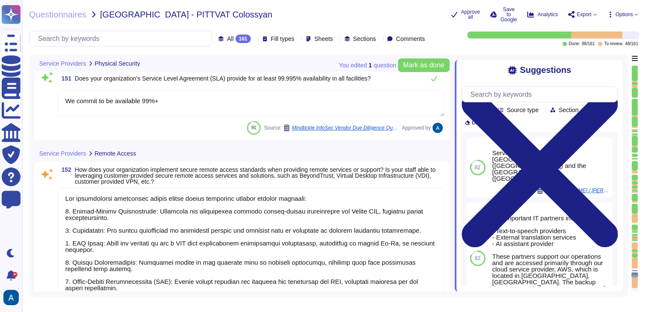
type textarea "Our organization ensures that staff providing remote services are using secure …"
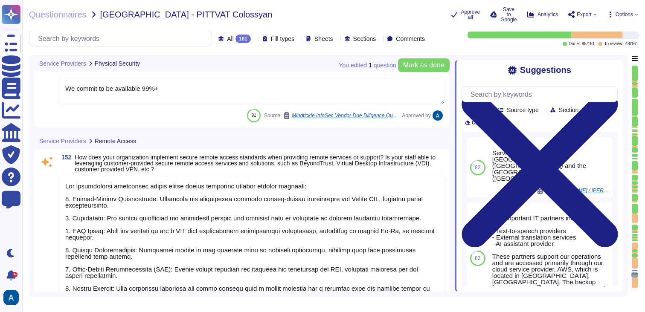
scroll to position [15990, 0]
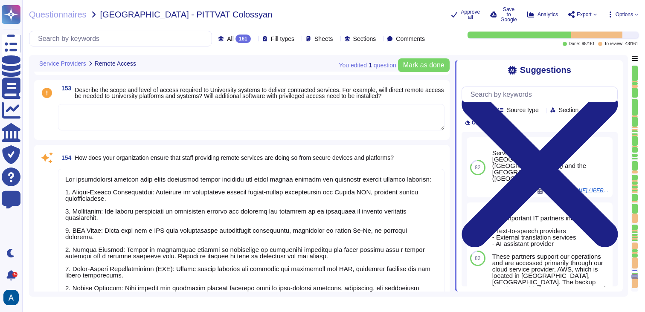
type textarea "Our organization ensures that platforms and applications are securely configure…"
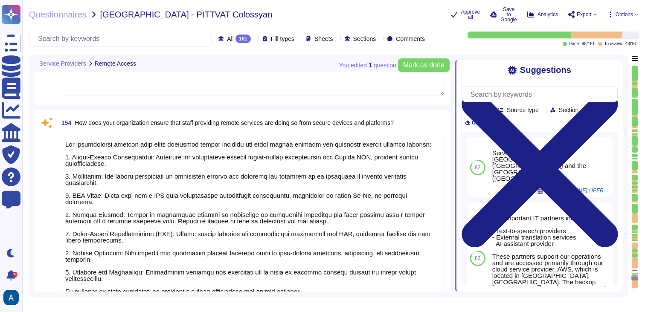
scroll to position [1, 0]
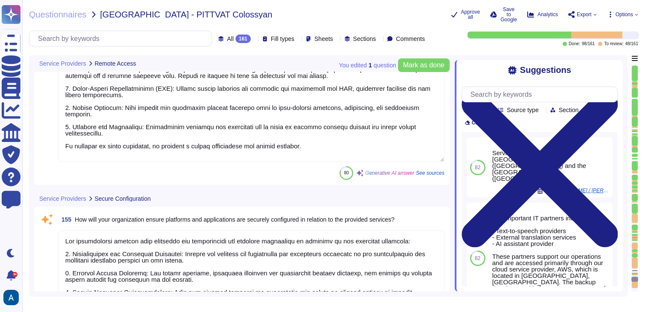
type textarea "Our organization ensures that administrative functions related to provided serv…"
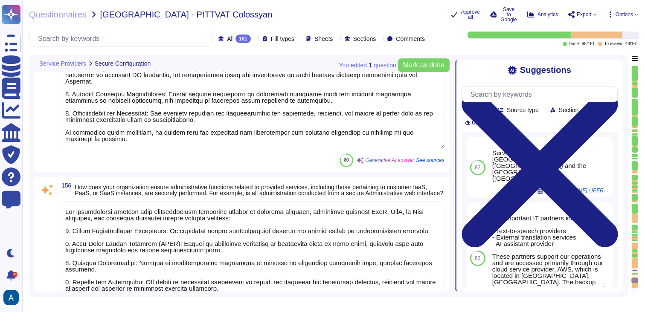
type textarea "- Our solution supports integration with Microsoft Active Directory Domain Serv…"
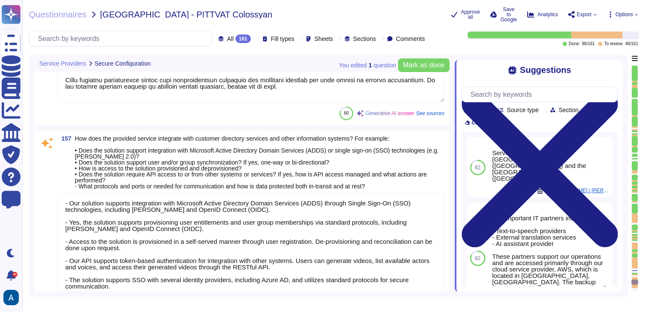
type textarea "- Our organization implements Key Management Services by fully managing encrypt…"
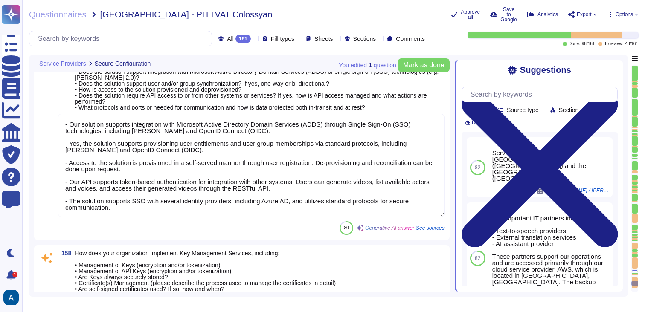
type textarea "Colossyan implements security best practices for database security through seve…"
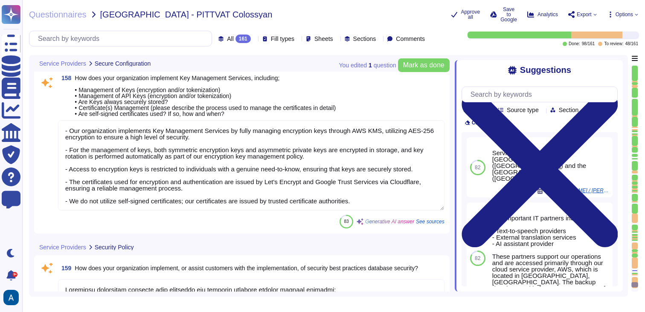
type textarea "Our organization employs a comprehensive patch management approach that include…"
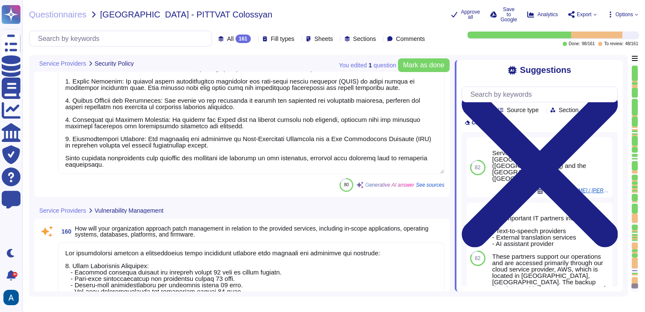
scroll to position [17598, 0]
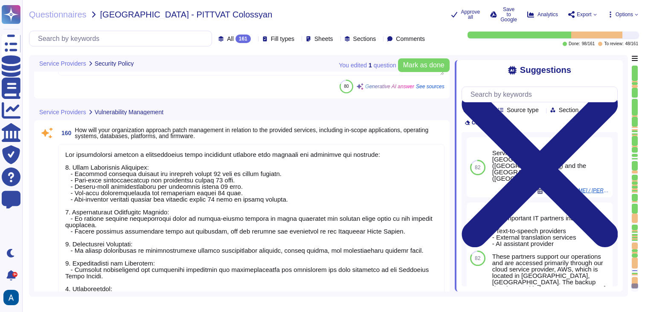
type textarea "Colossyan employs a comprehensive vulnerability management process that include…"
click at [636, 217] on div at bounding box center [635, 219] width 6 height 10
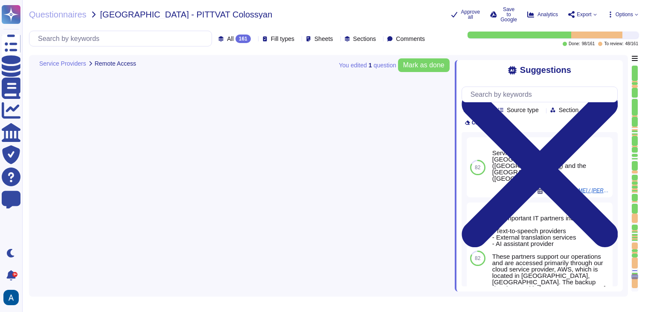
type textarea "Our organization implements secure remote access standards through several meas…"
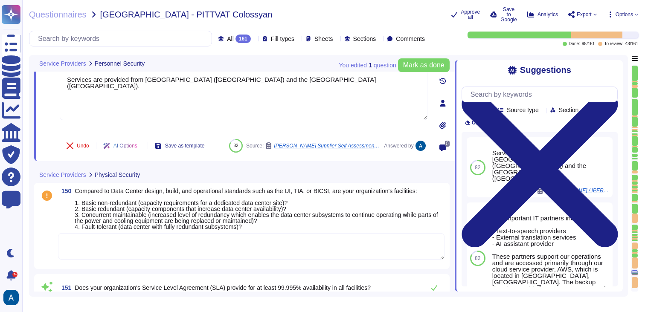
type textarea "Services are provided from [GEOGRAPHIC_DATA] ([GEOGRAPHIC_DATA]) and the [GEOGR…"
type textarea "We commit to be available 99%+"
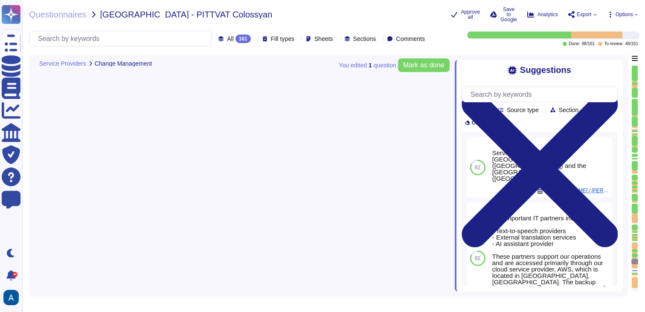
type textarea "Our organization follows a structured change management approach as outlined in…"
type textarea "Upon request"
type textarea "Our organization does not outsource any security functions to third-party provi…"
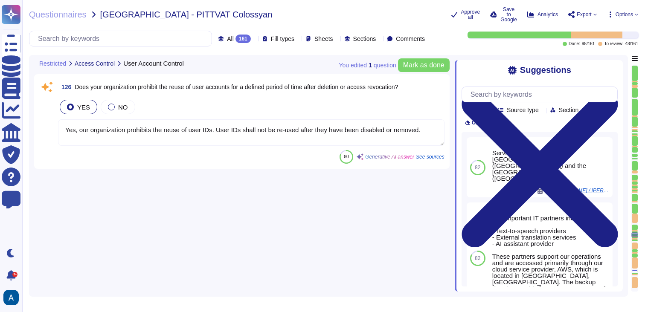
type textarea "User accounts shall be promptly disabled or removed when users leave the organi…"
type textarea "Colossyan Inc requires that all personnel have a unique user identifier for sys…"
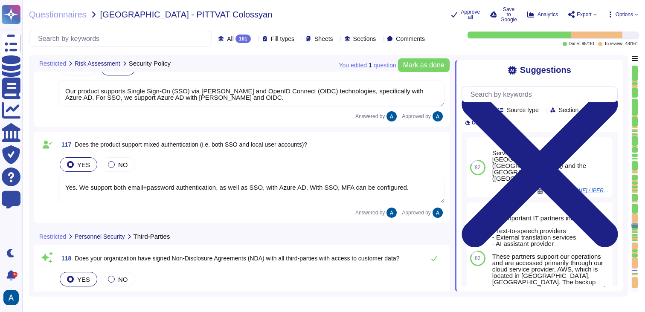
type textarea "Colossyan has a SOC2 Type II report available for customers or prospects after …"
type textarea "Our product supports Single Sign-On (SSO) via [PERSON_NAME] and OpenID Connect …"
type textarea "Yes. We support both email+password authentication, as well as SSO, with Azure …"
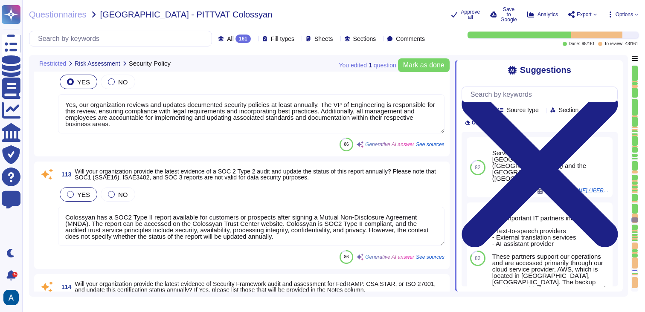
type textarea "Yes, we regularly perform security threat and risk assessments on critical info…"
type textarea "Yes, Colossyan Inc maintains a Risk Register and Treatment Plan, which document…"
type textarea "Yes, our organization reviews and updates documented security policies at least…"
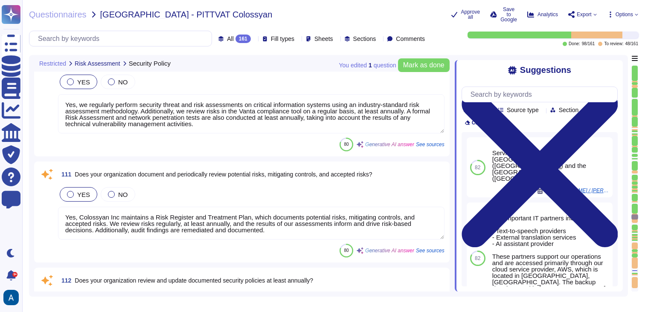
type textarea "Yes, our organization has documented processes and procedures in place to ident…"
type textarea "Yes, our organization has documented processes and procedures in place to grant…"
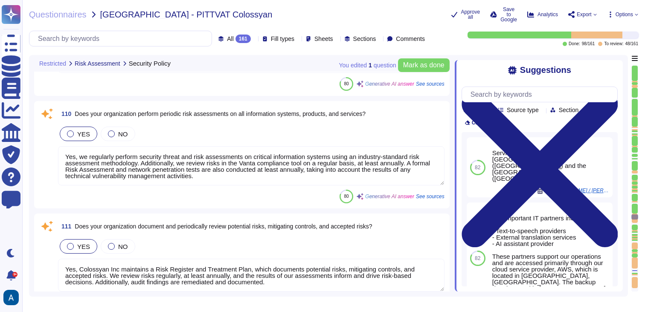
scroll to position [11035, 0]
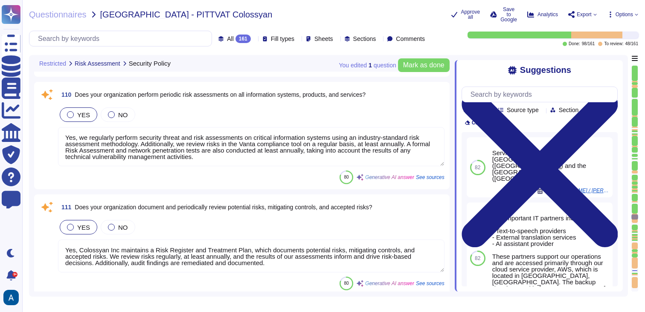
click at [250, 143] on textarea "Yes, we regularly perform security threat and risk assessments on critical info…" at bounding box center [251, 146] width 386 height 39
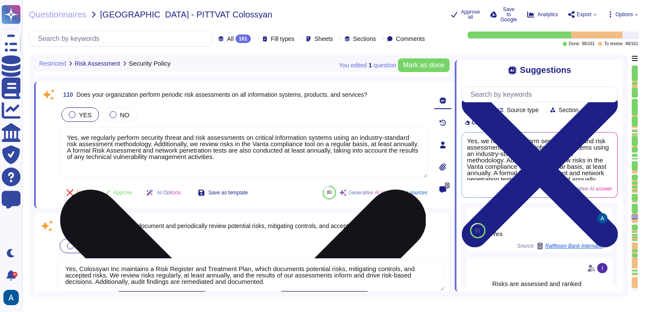
click at [250, 143] on textarea "Yes, we regularly perform security threat and risk assessments on critical info…" at bounding box center [244, 152] width 368 height 51
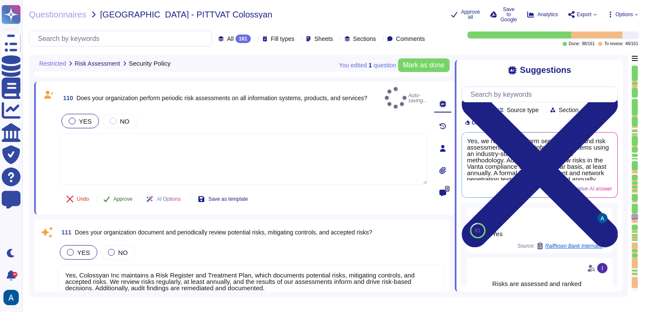
click at [130, 191] on button "Approve" at bounding box center [117, 199] width 43 height 17
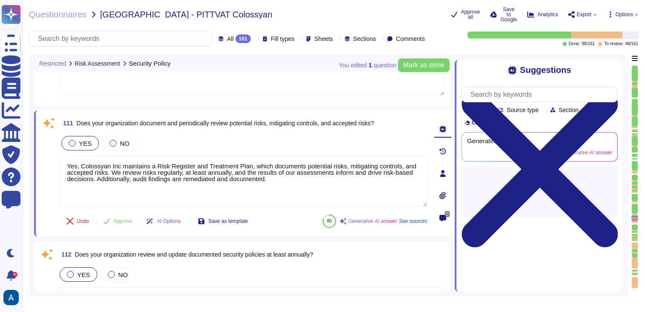
type textarea "Colossyan has a SOC2 Type II report available for customers or prospects after …"
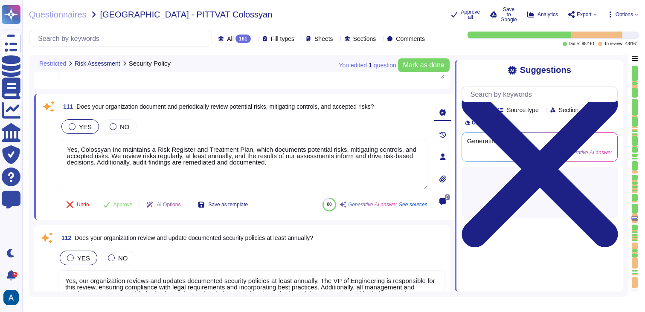
scroll to position [11140, 0]
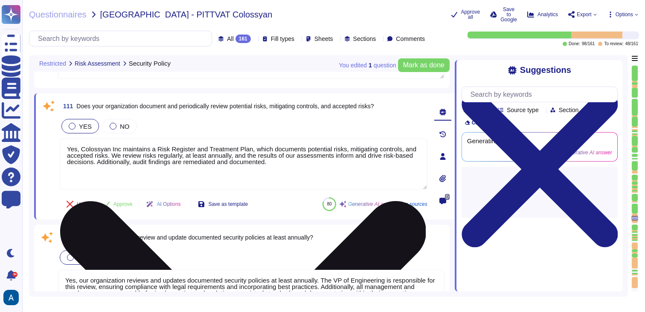
type textarea "Yes, we regularly perform security threat and risk assessments on critical info…"
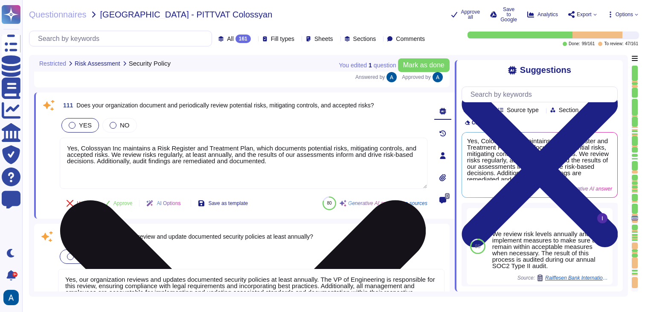
type textarea "Colossyan has a SOC2 Type II report available for customers or prospects after …"
click at [179, 159] on textarea "Yes, Colossyan Inc maintains a Risk Register and Treatment Plan, which document…" at bounding box center [244, 163] width 368 height 51
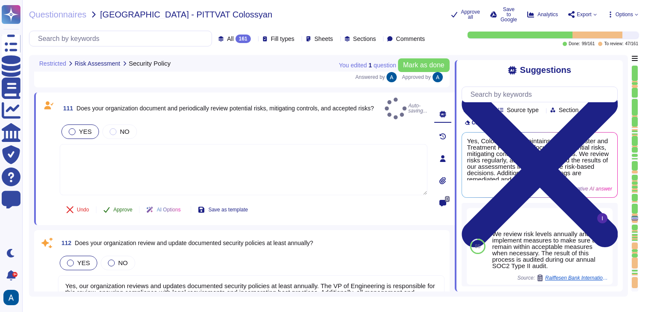
click at [127, 207] on span "Approve" at bounding box center [122, 209] width 19 height 5
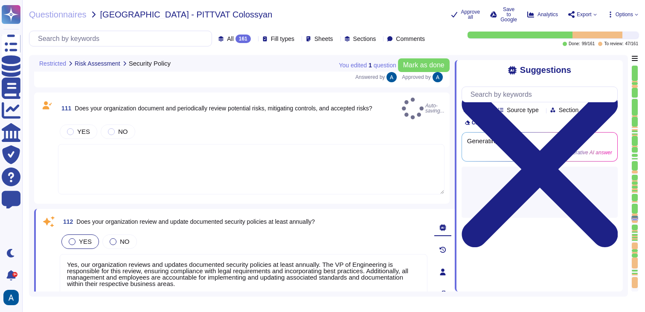
type textarea "Yes, Colossyan Inc maintains a Risk Register and Treatment Plan, which document…"
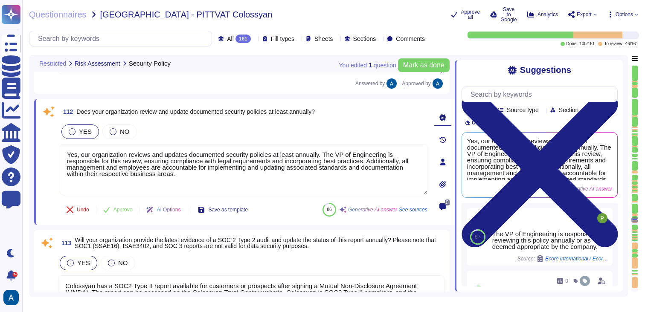
scroll to position [11237, 0]
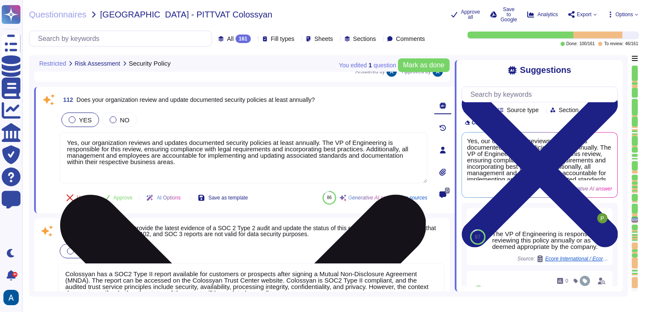
click at [165, 167] on textarea "Yes, our organization reviews and updates documented security policies at least…" at bounding box center [244, 157] width 368 height 51
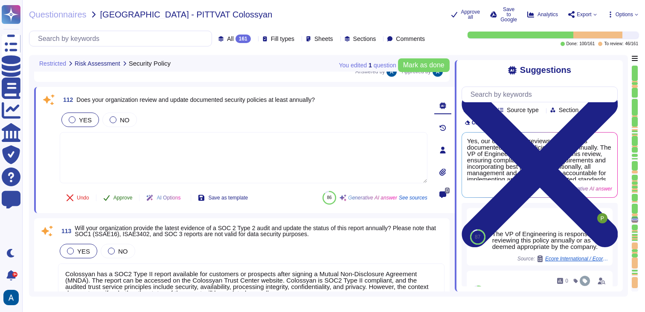
click at [125, 196] on span "Approve" at bounding box center [122, 197] width 19 height 5
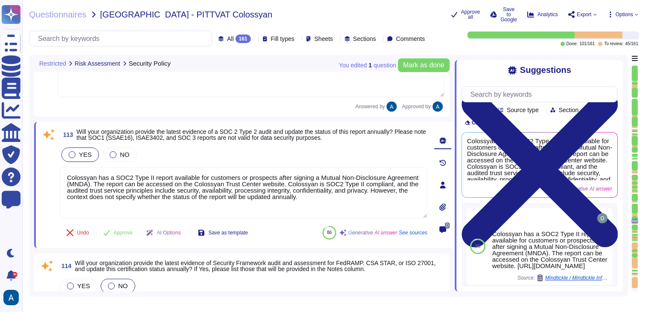
type textarea "Our product supports Single Sign-On (SSO) via [PERSON_NAME] and OpenID Connect …"
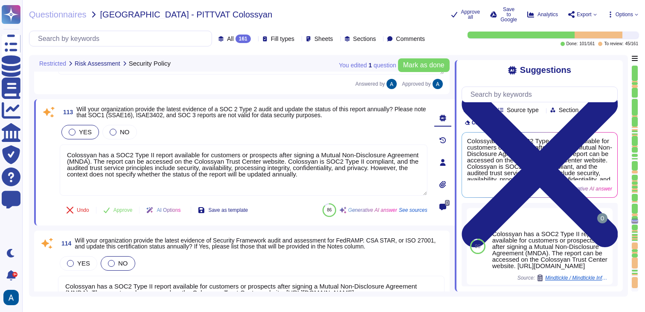
scroll to position [11352, 0]
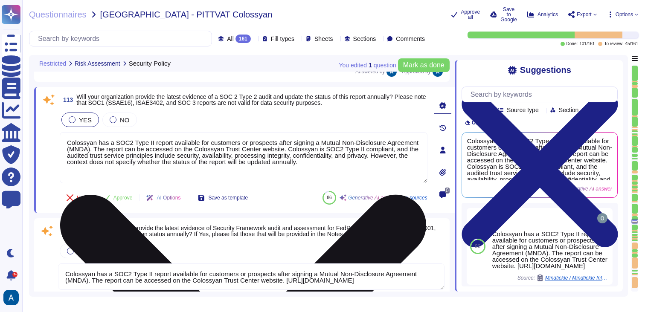
click at [183, 165] on textarea "Colossyan has a SOC2 Type II report available for customers or prospects after …" at bounding box center [244, 157] width 368 height 51
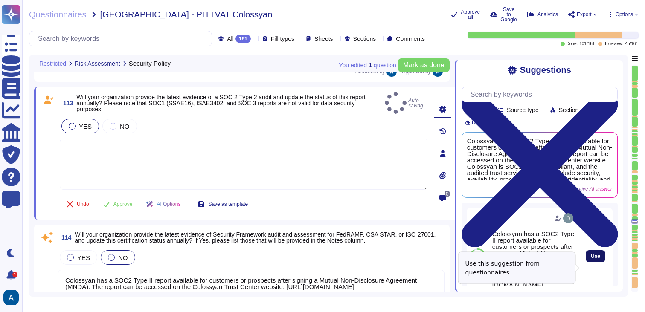
click at [594, 259] on span "Use" at bounding box center [595, 256] width 9 height 5
type textarea "Colossyan has a SOC2 Type II report available for customers or prospects after …"
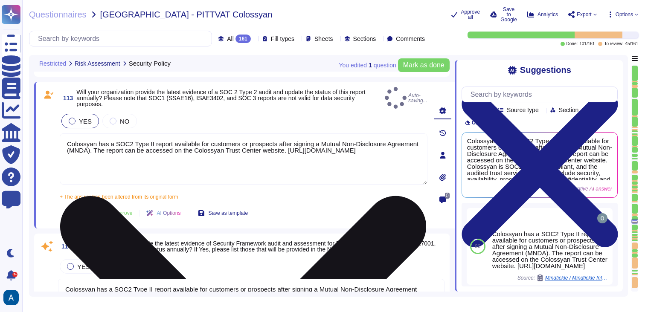
type textarea "Our product supports Single Sign-On (SSO) via [PERSON_NAME] and OpenID Connect …"
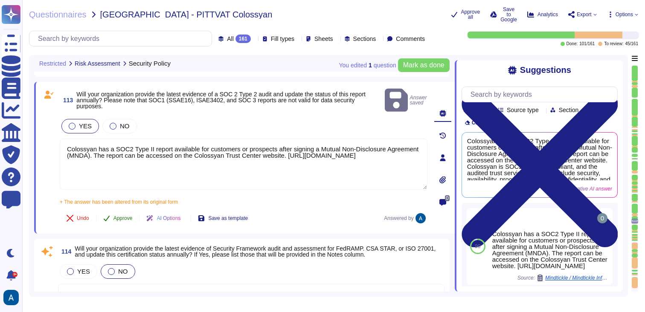
click at [126, 210] on button "Approve" at bounding box center [117, 218] width 43 height 17
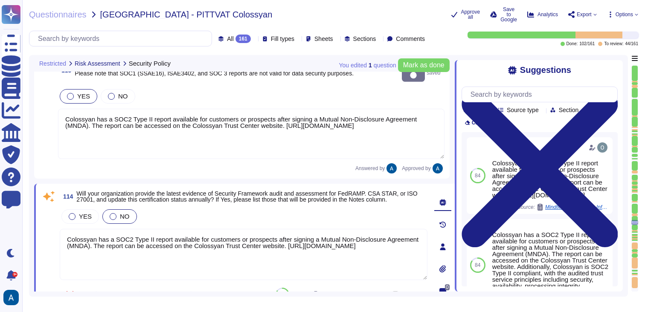
type textarea "Yes. We support both email+password authentication, as well as SSO, with Azure …"
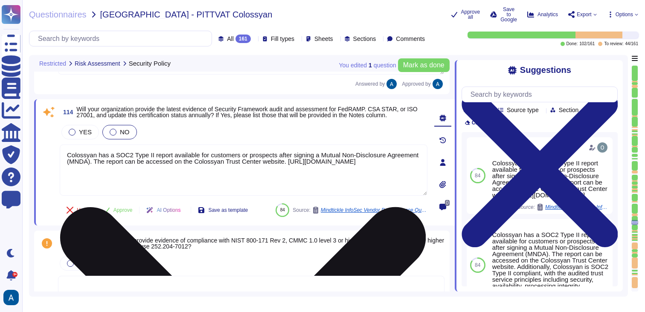
scroll to position [11467, 0]
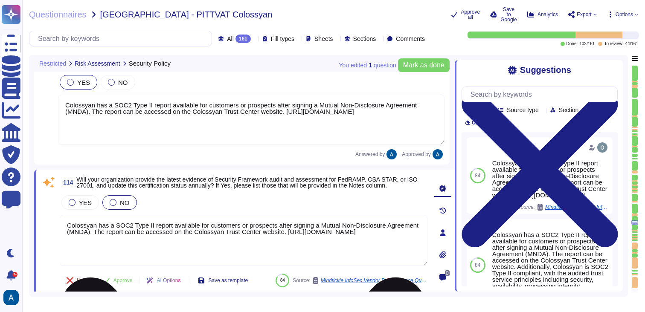
type textarea "Yes. We support both email+password authentication, as well as SSO, with Azure …"
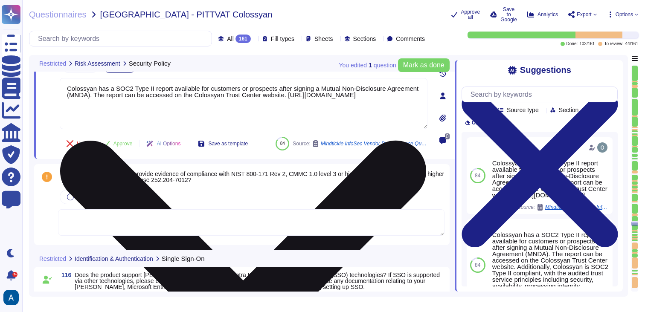
scroll to position [11499, 0]
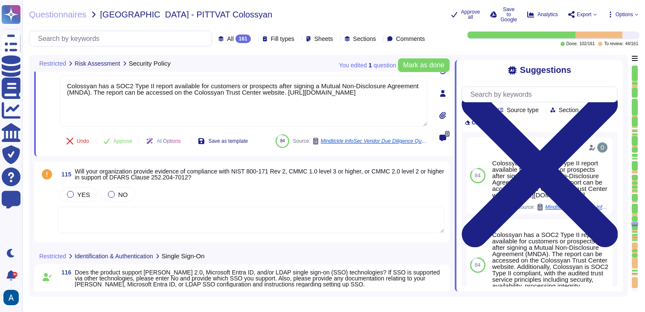
click at [171, 204] on div "YES NO" at bounding box center [251, 210] width 386 height 49
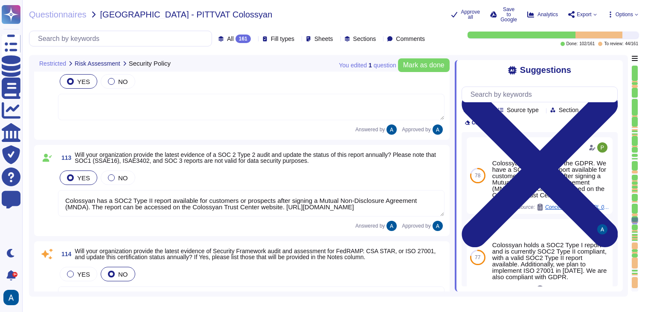
type textarea "Yes, our organization has documented processes and procedures in place to grant…"
type textarea "Colossyan has a SOC2 Type II report available for customers or prospects after …"
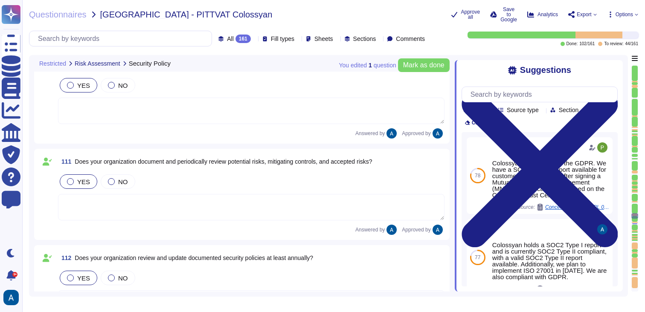
type textarea "Yes, our organization has documented processes and procedures in place to ident…"
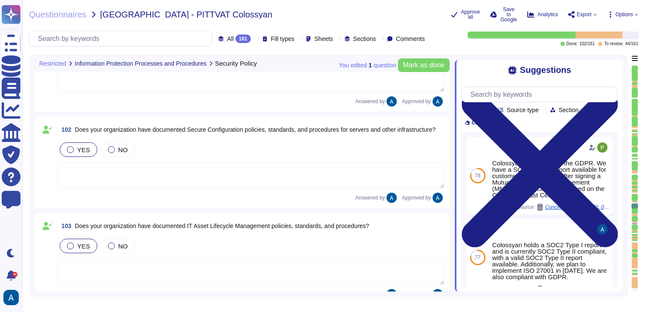
type textarea "Yes, our organization has implemented data classifications, each designated by …"
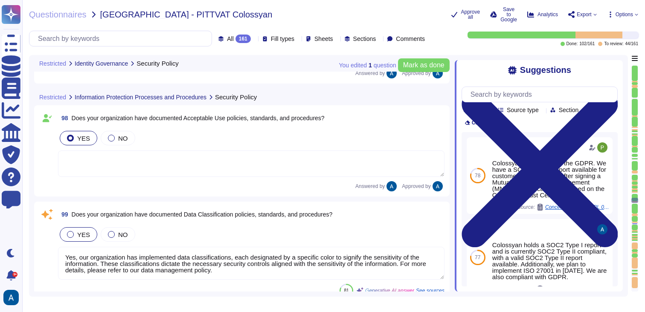
type textarea "Yes, our organization has a documented data privacy policy available for review…"
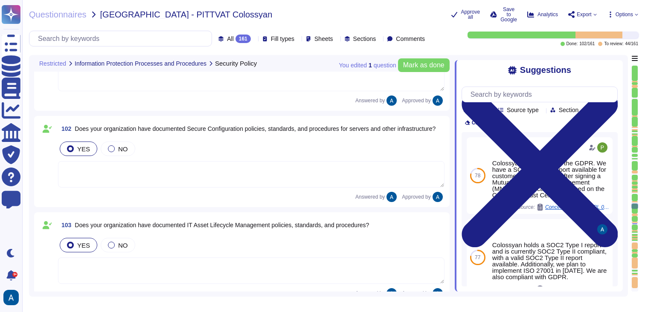
scroll to position [10329, 0]
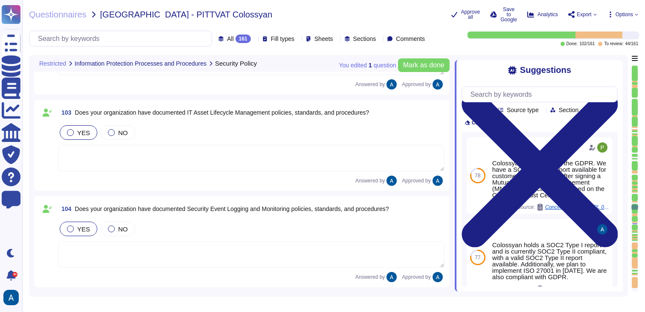
click at [632, 247] on div at bounding box center [635, 246] width 6 height 7
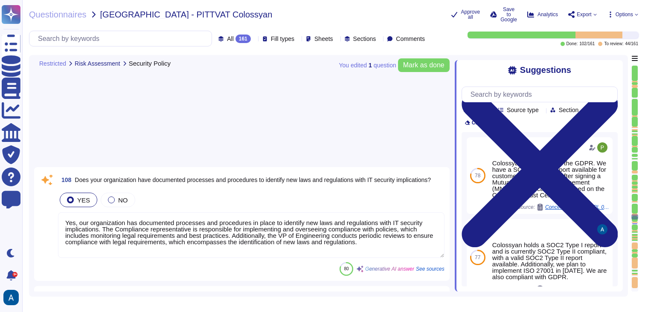
type textarea "Yes, our organization has documented processes and procedures in place to grant…"
type textarea "Colossyan has a SOC2 Type II report available for customers or prospects after …"
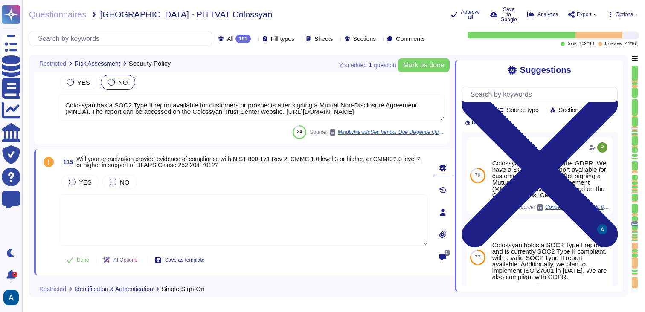
type textarea "Our product supports Single Sign-On (SSO) via [PERSON_NAME] and OpenID Connect …"
type textarea "Yes. We support both email+password authentication, as well as SSO, with Azure …"
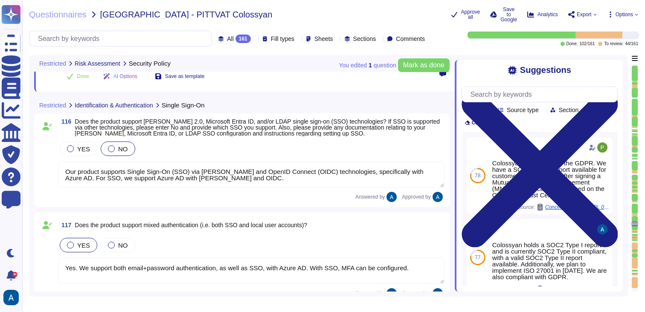
click at [636, 246] on div at bounding box center [635, 246] width 6 height 7
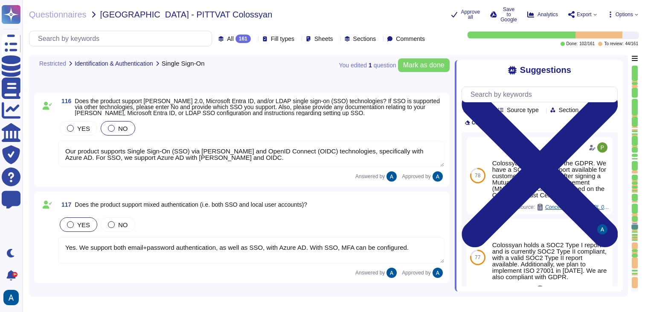
type textarea "No, certain activities are strictly prohibited, including sharing information f…"
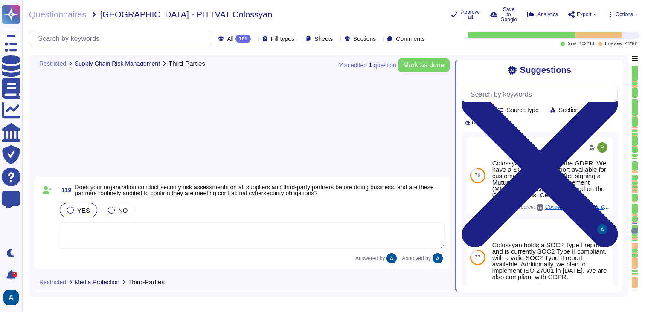
type textarea "Colossyan cloud service provider is AWS. Our data centers are located in [GEOGR…"
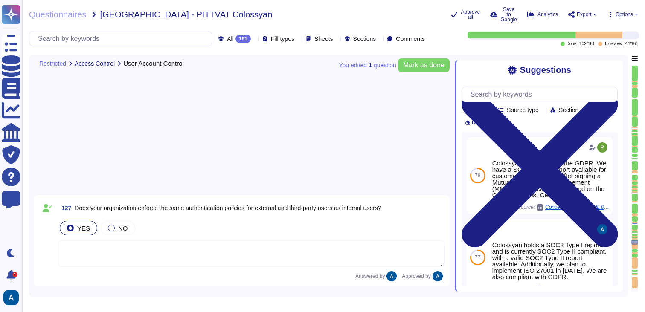
type textarea "Yes, the application can be configured to enforce a timeout after a specified p…"
type textarea "ID token expiration is 10 hours"
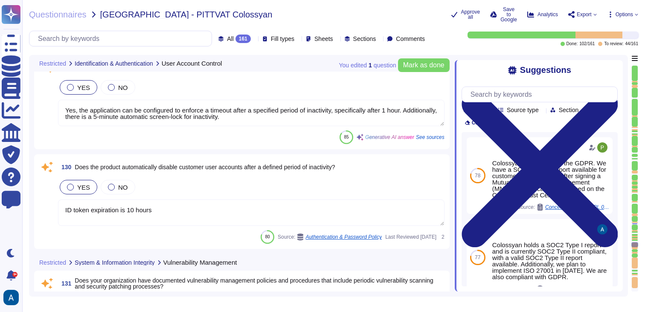
type textarea "Yes, our organization has established, approved, and reviewed vulnerability man…"
type textarea "Yes, our organization remediates vulnerabilities in information systems based o…"
type textarea "Our vulnerability management process is available in Colossyan Trust Center (we…"
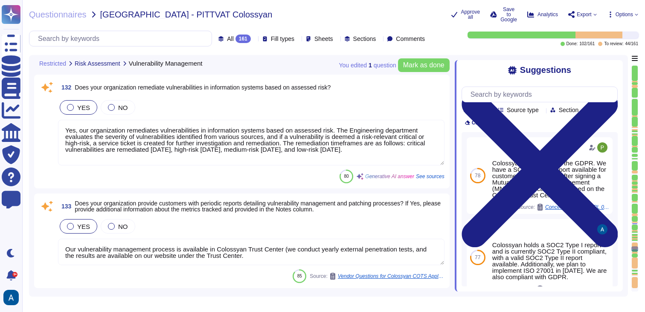
scroll to position [13318, 0]
